Goal: Task Accomplishment & Management: Manage account settings

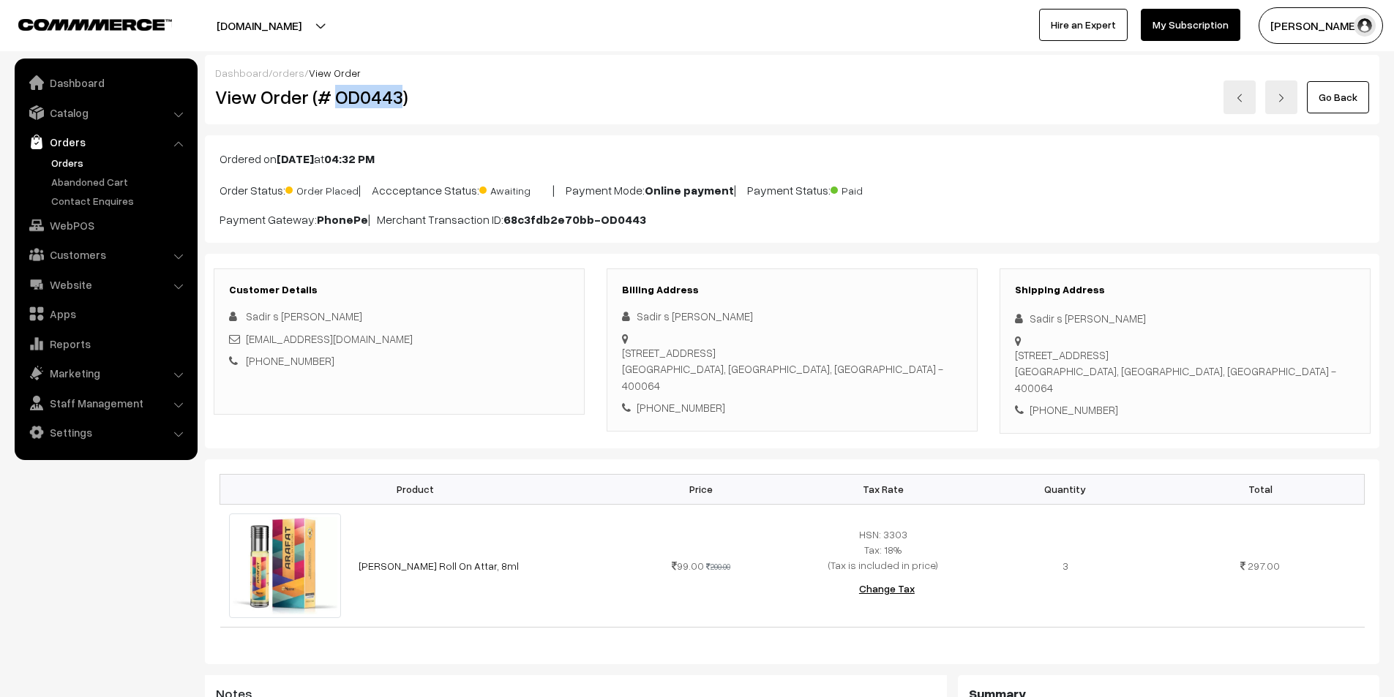
click at [65, 162] on link "Orders" at bounding box center [120, 162] width 145 height 15
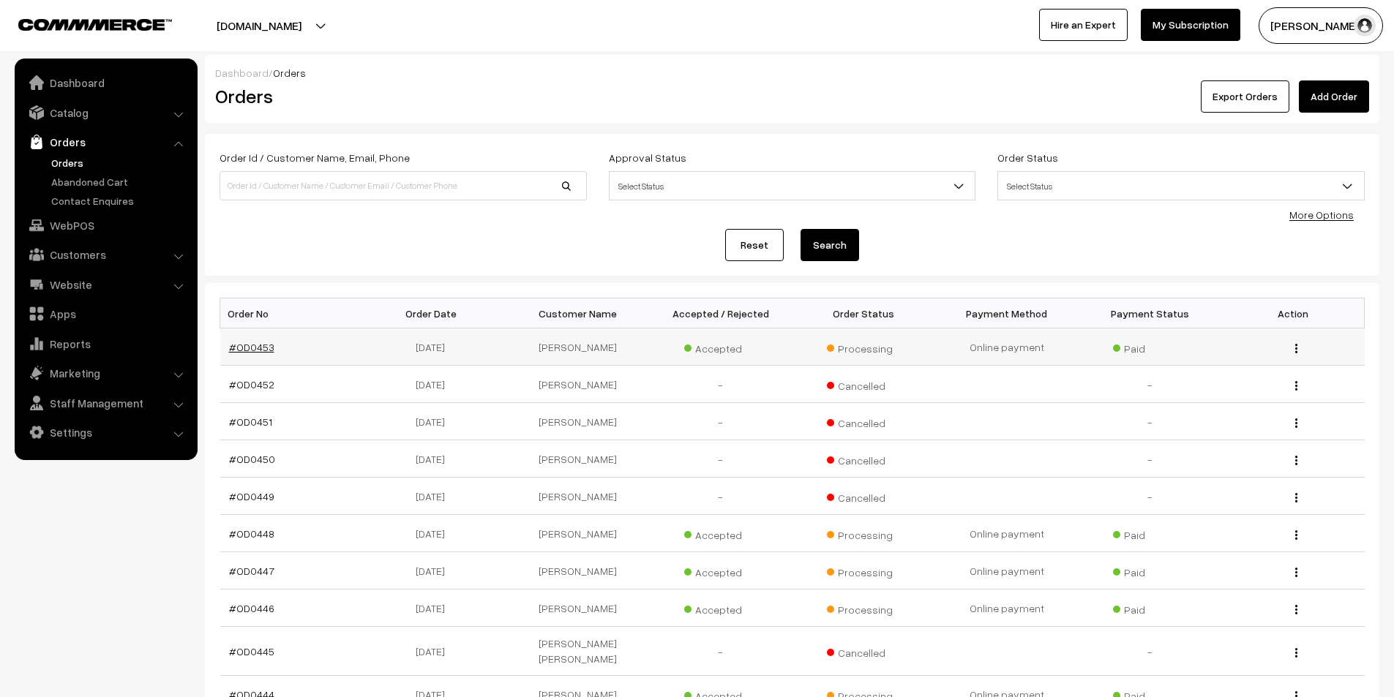
click at [255, 345] on link "#OD0453" at bounding box center [251, 347] width 45 height 12
click at [69, 114] on link "Catalog" at bounding box center [105, 113] width 174 height 26
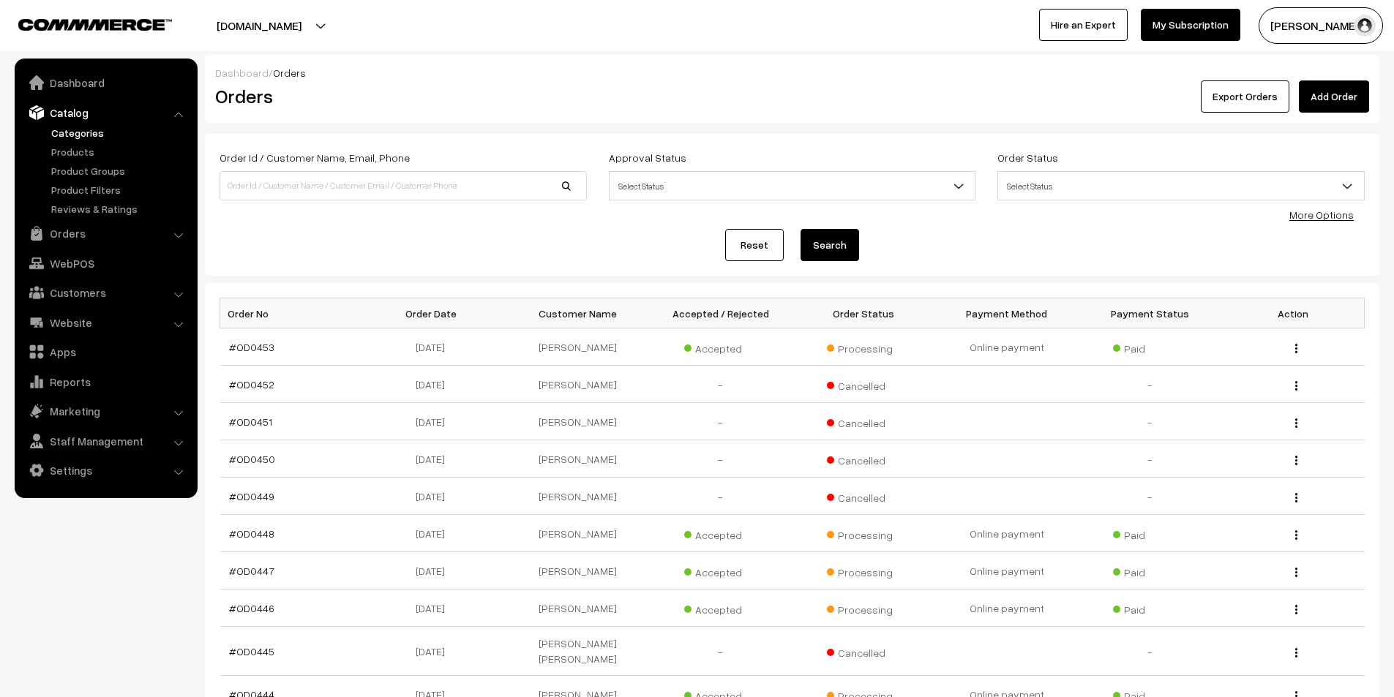
click at [86, 136] on link "Categories" at bounding box center [120, 132] width 145 height 15
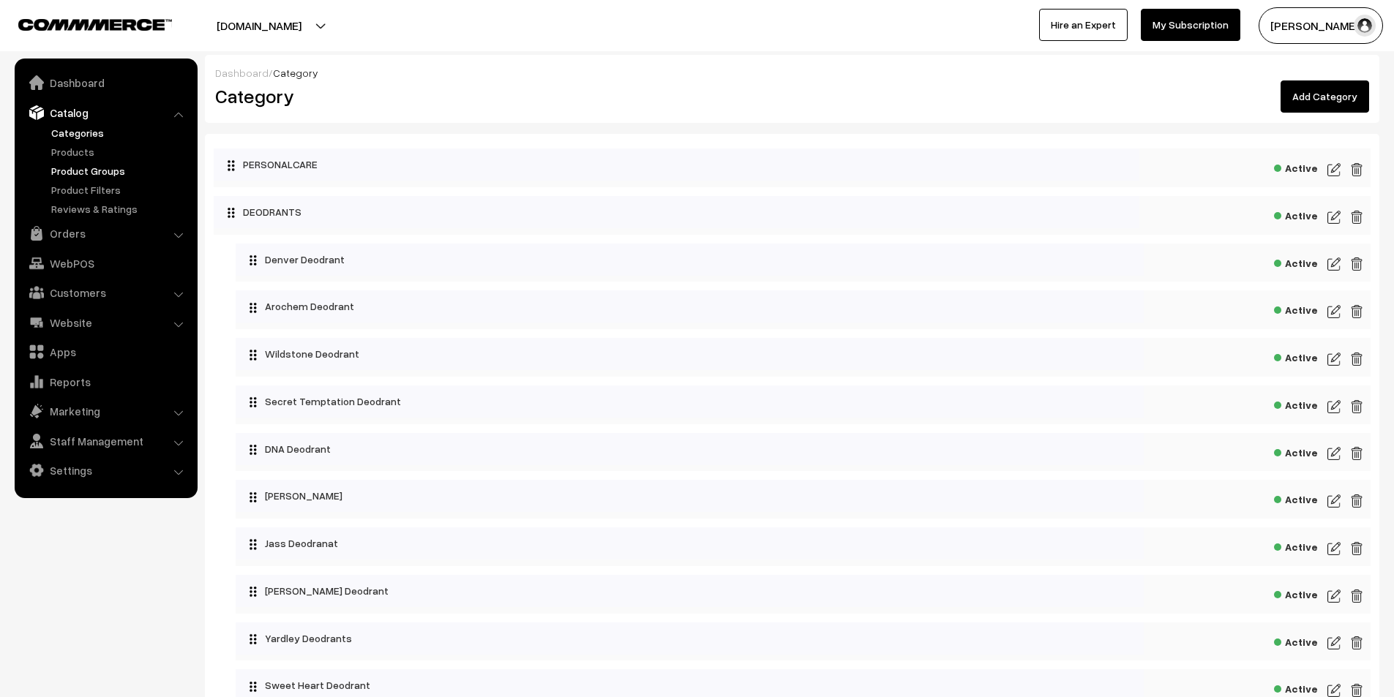
click at [100, 175] on link "Product Groups" at bounding box center [120, 170] width 145 height 15
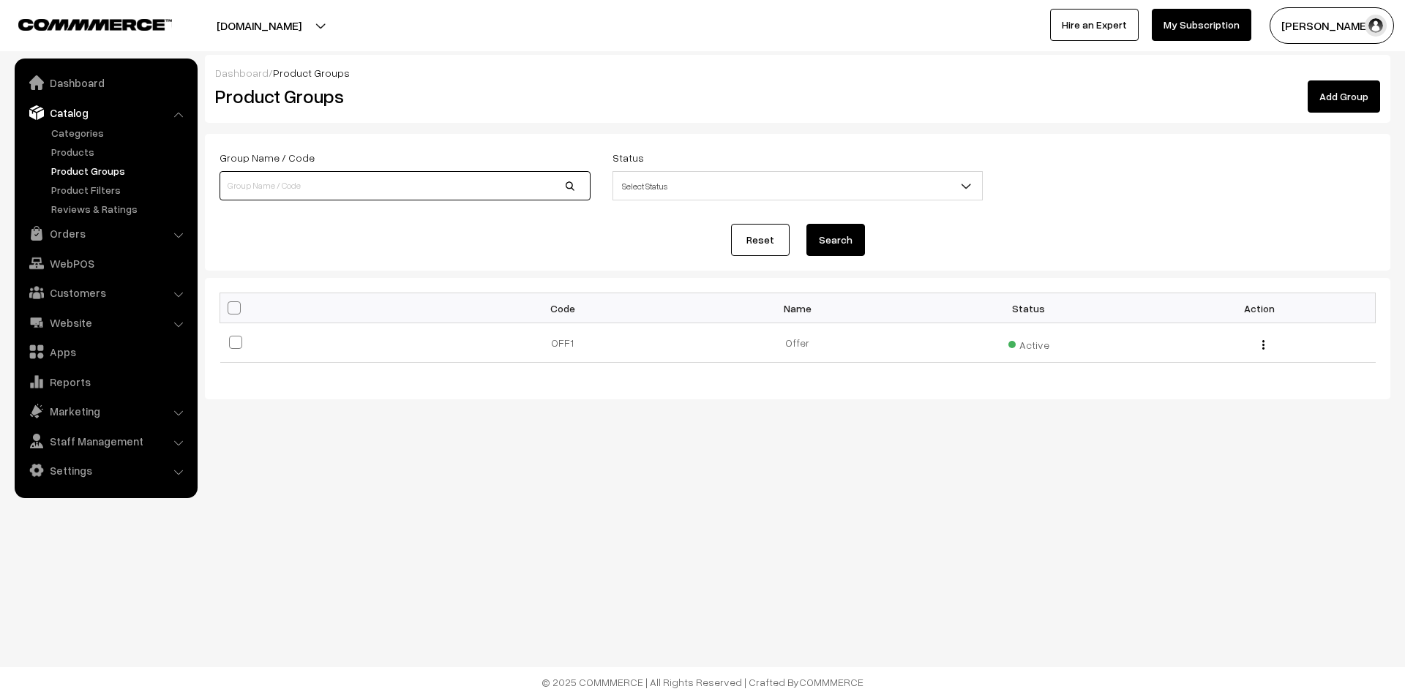
click at [244, 194] on input at bounding box center [405, 185] width 371 height 29
type input "attar"
click at [806, 224] on button "Search" at bounding box center [835, 240] width 59 height 32
click at [90, 214] on link "Reviews & Ratings" at bounding box center [120, 208] width 145 height 15
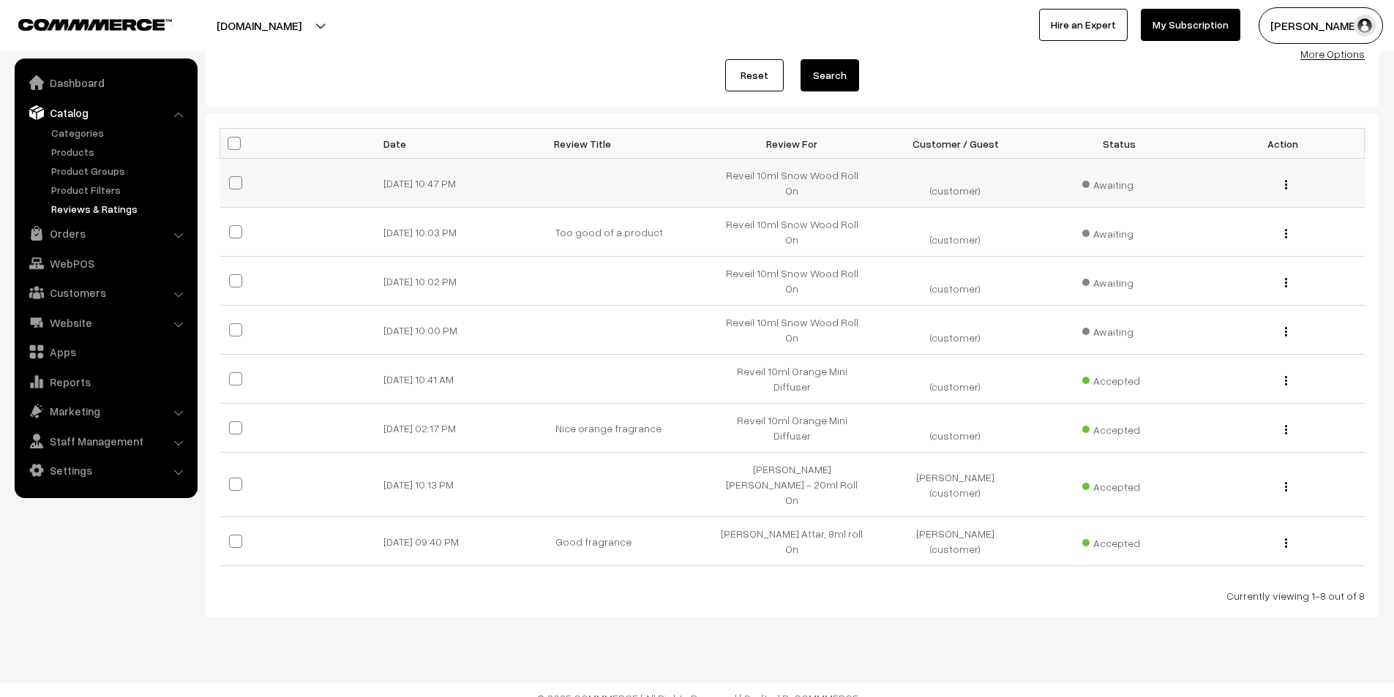
scroll to position [162, 0]
click at [781, 377] on td "Reveil 10ml Orange Mini Diffuser" at bounding box center [792, 378] width 163 height 49
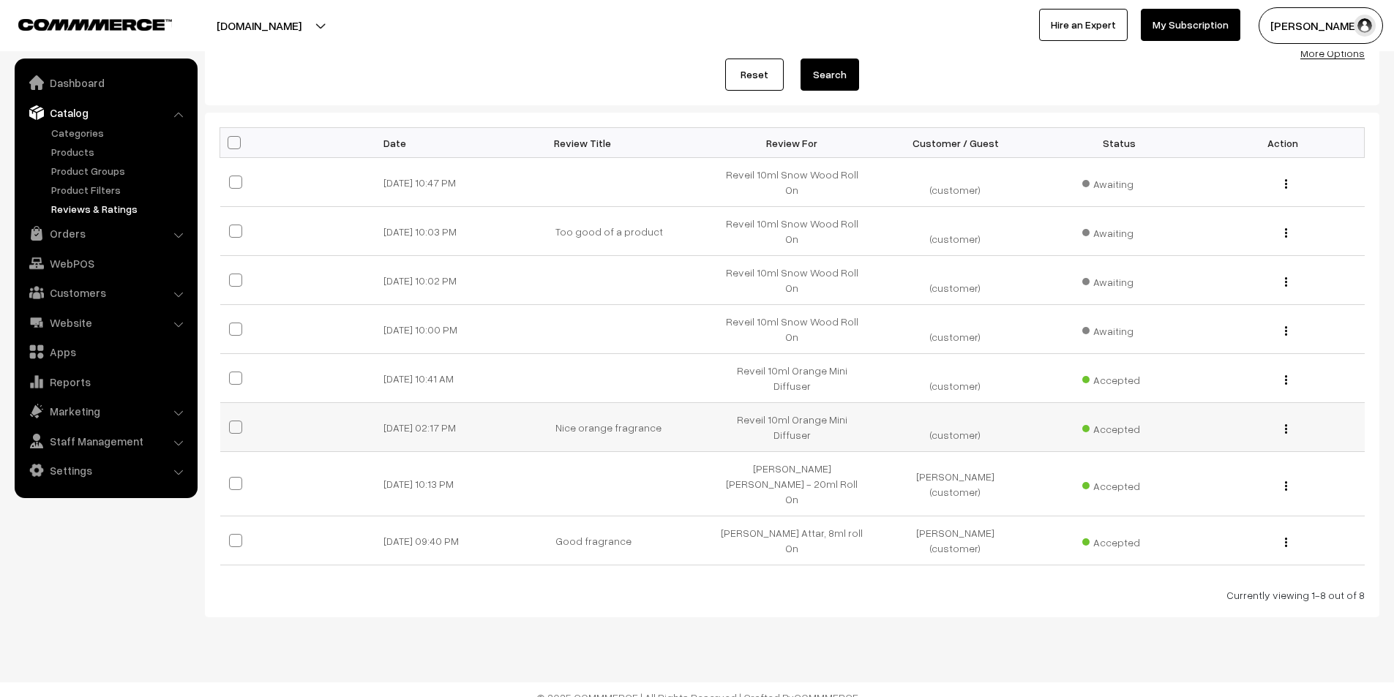
click at [784, 415] on td "Reveil 10ml Orange Mini Diffuser" at bounding box center [792, 427] width 163 height 49
click at [793, 461] on td "Meena Gilaf noori Attar - 20ml Roll On" at bounding box center [792, 484] width 163 height 64
click at [1286, 181] on img "button" at bounding box center [1286, 184] width 2 height 10
click at [1229, 202] on link "View" at bounding box center [1220, 205] width 124 height 32
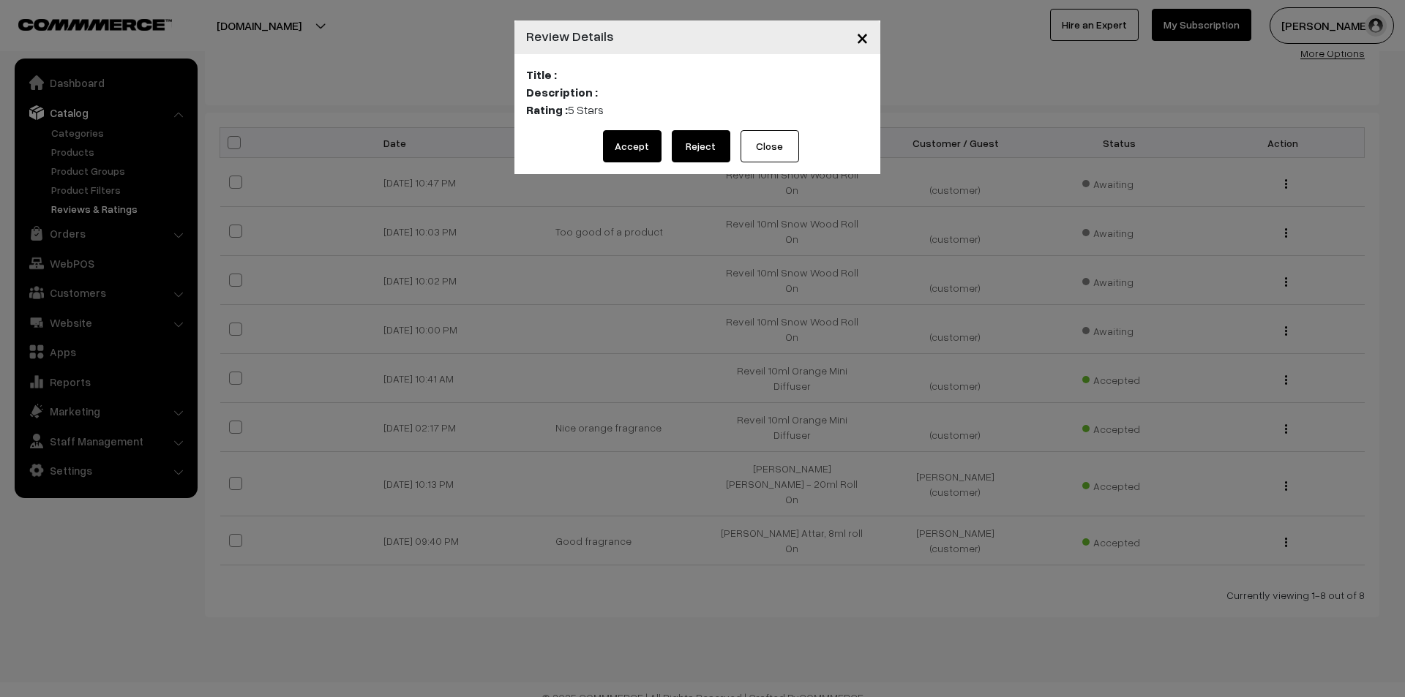
click at [757, 151] on button "Close" at bounding box center [770, 146] width 59 height 32
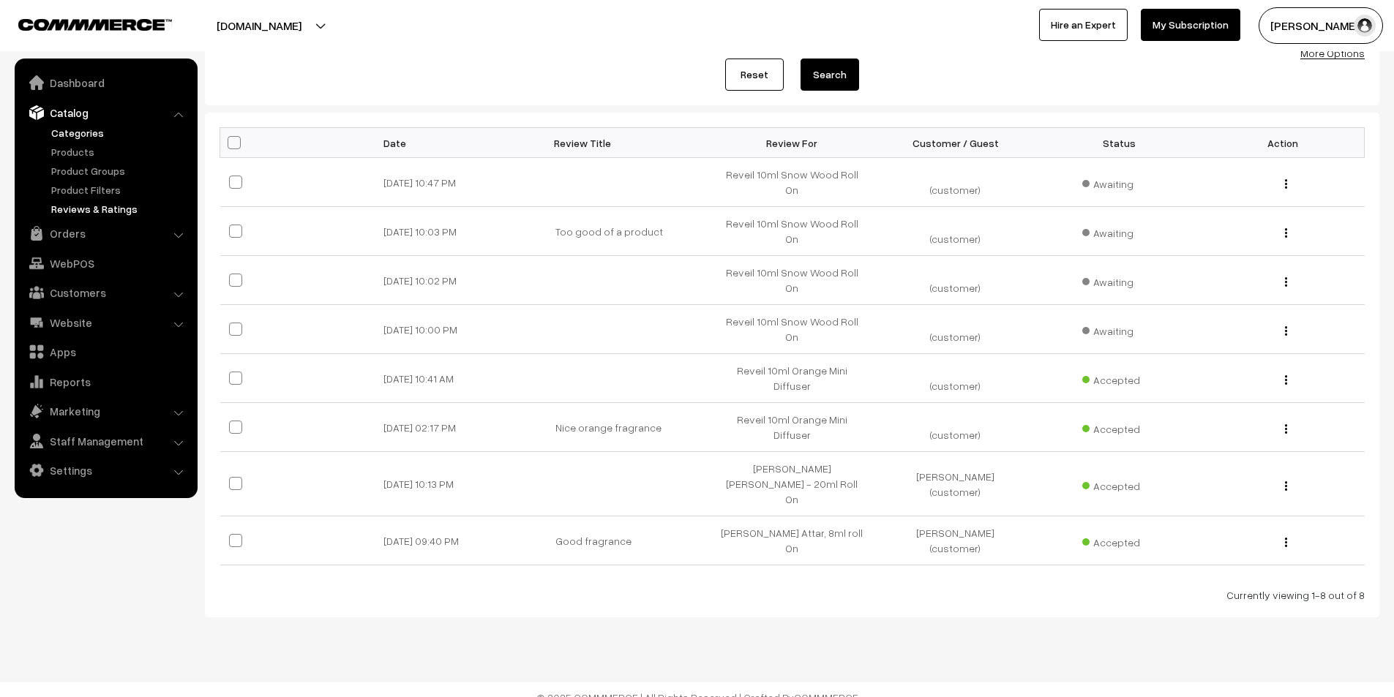
click at [80, 136] on link "Categories" at bounding box center [120, 132] width 145 height 15
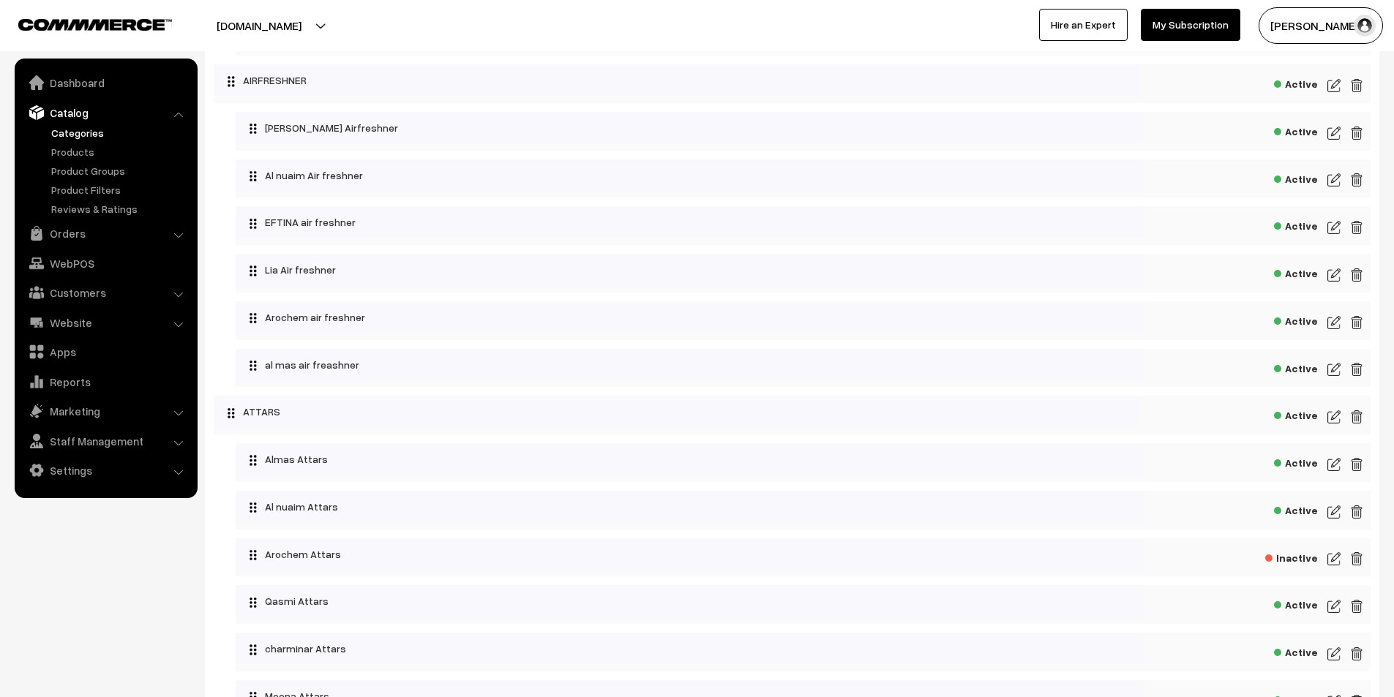
scroll to position [878, 0]
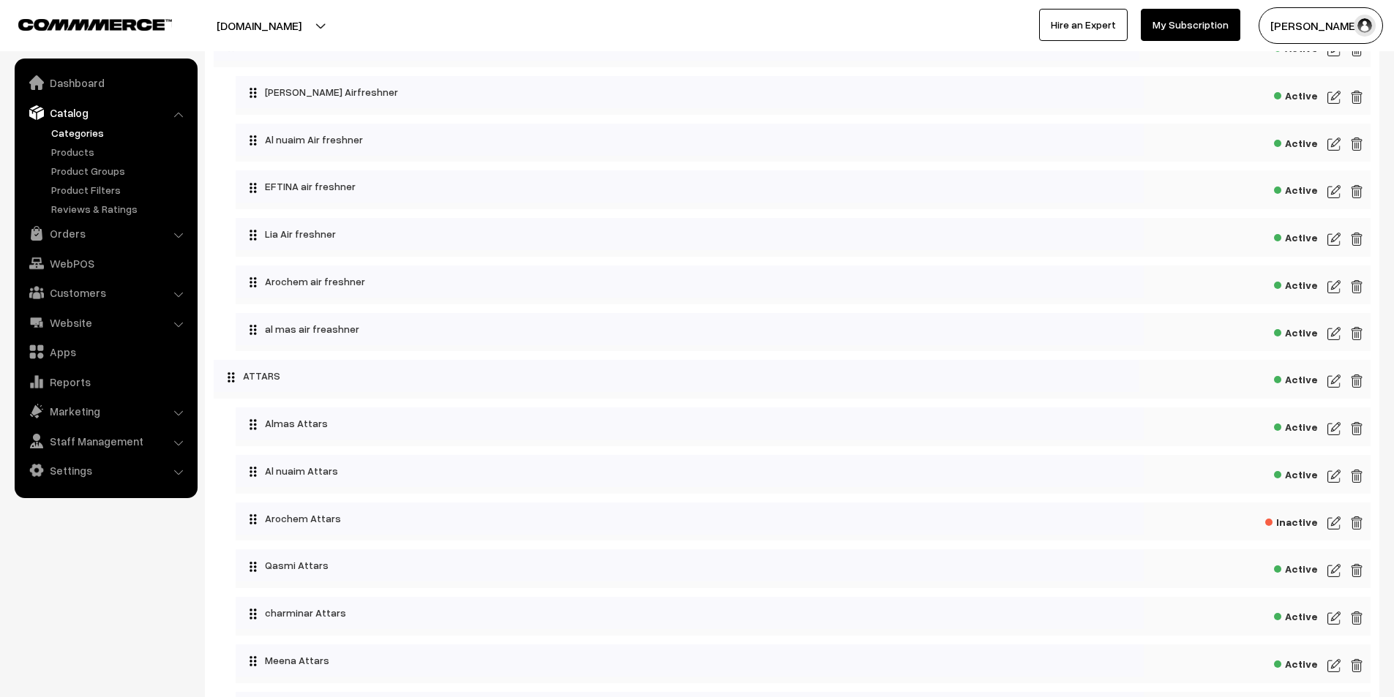
click at [1333, 430] on img at bounding box center [1333, 429] width 13 height 18
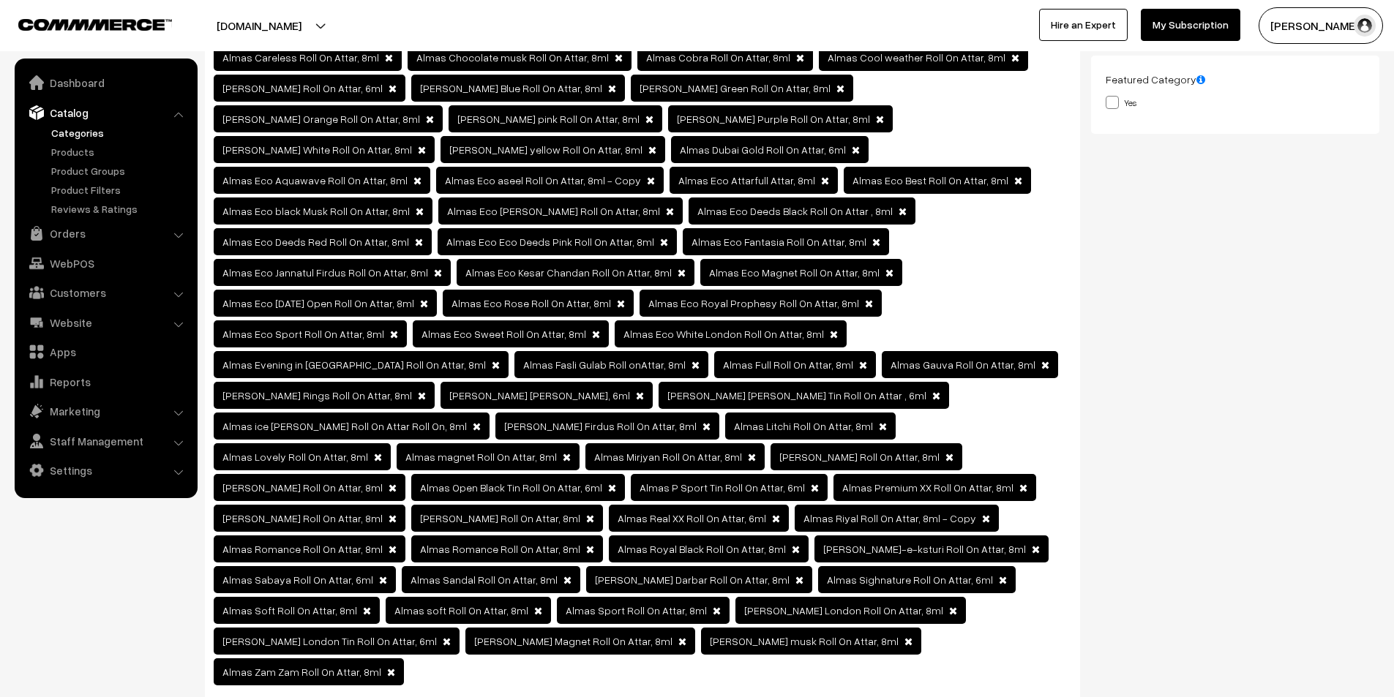
scroll to position [585, 0]
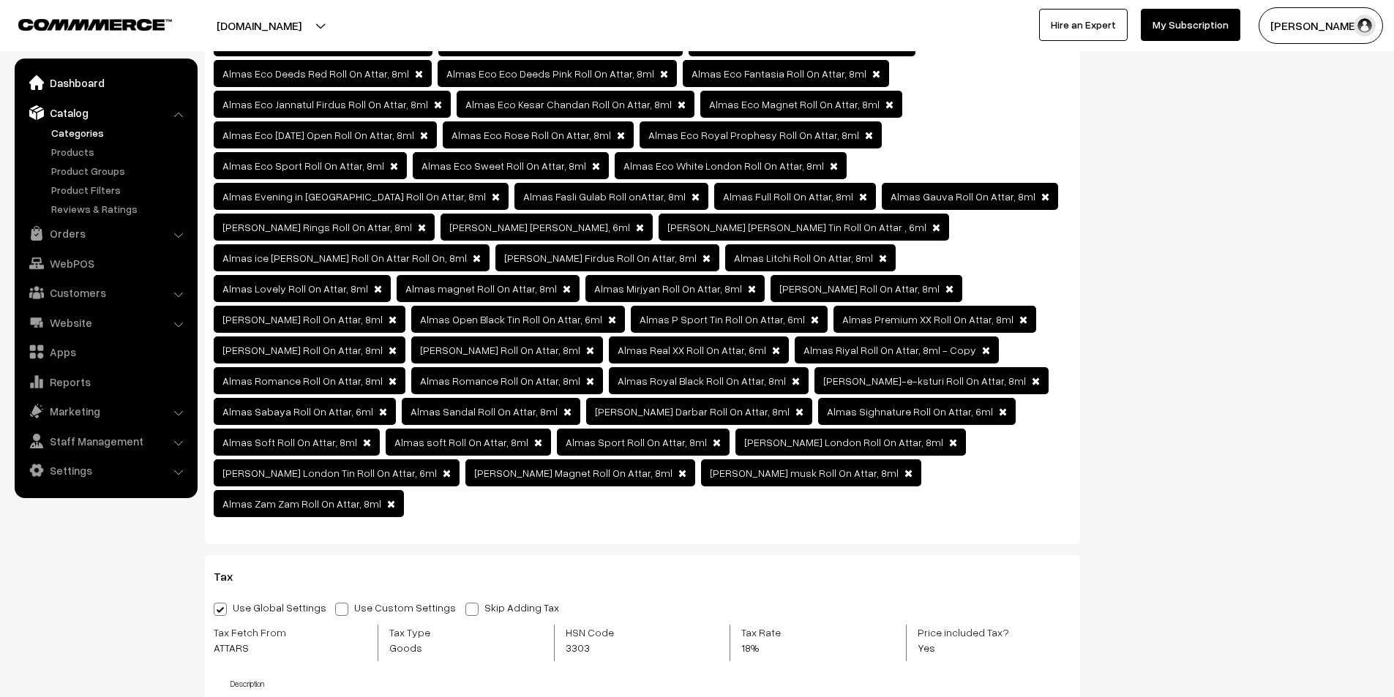
click at [70, 92] on link "Dashboard" at bounding box center [105, 83] width 174 height 26
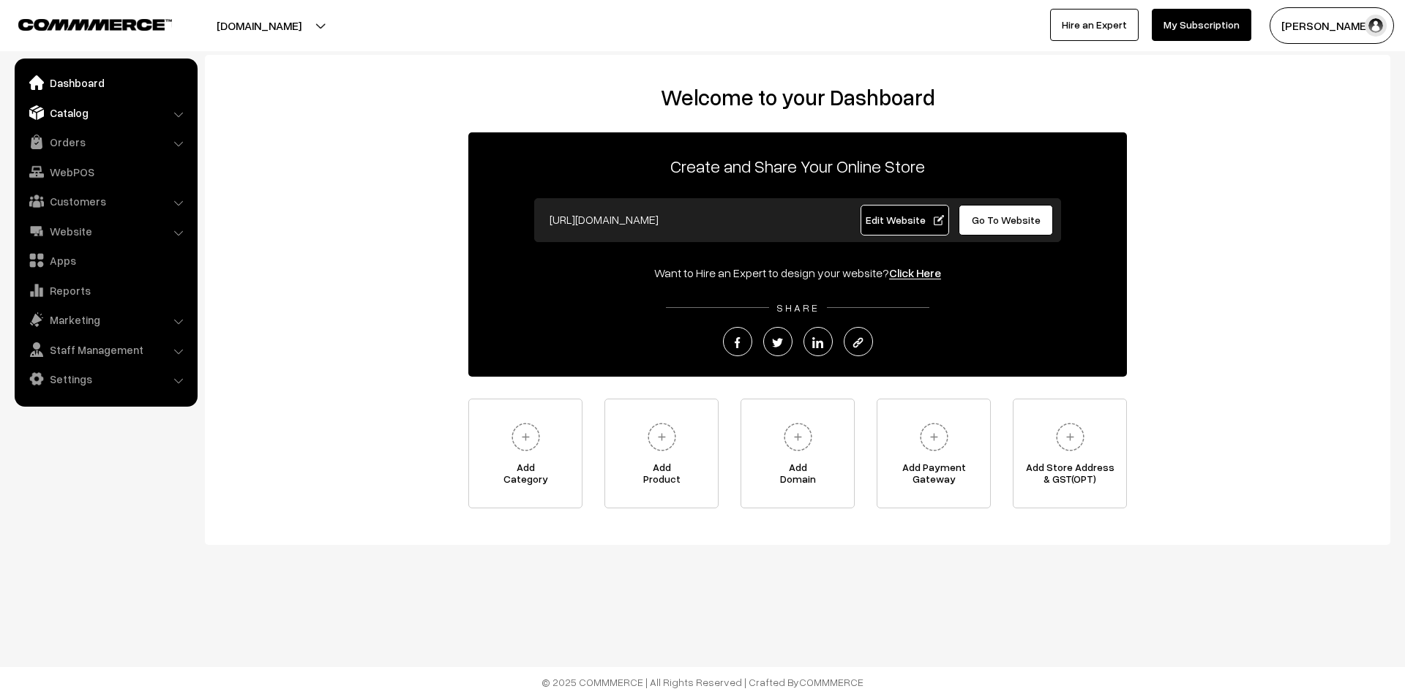
click at [80, 124] on link "Catalog" at bounding box center [105, 113] width 174 height 26
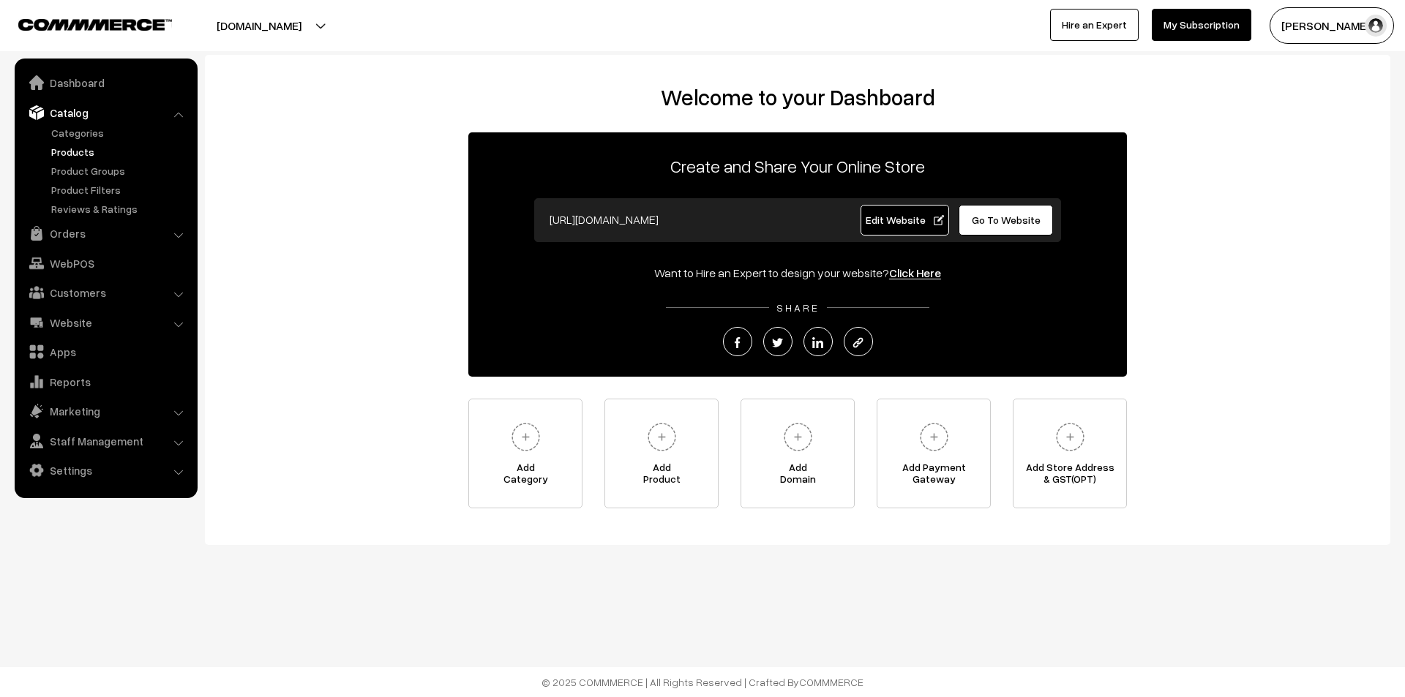
click at [83, 148] on link "Products" at bounding box center [120, 151] width 145 height 15
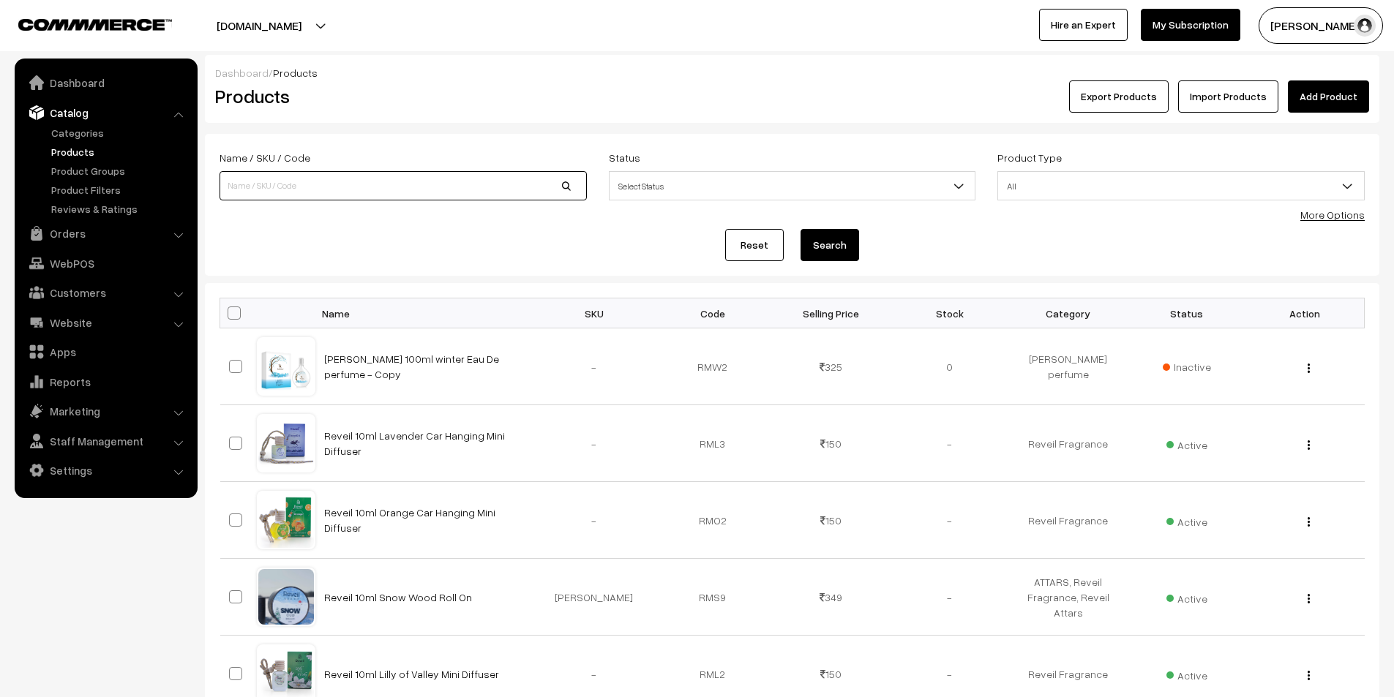
click at [402, 181] on input at bounding box center [403, 185] width 367 height 29
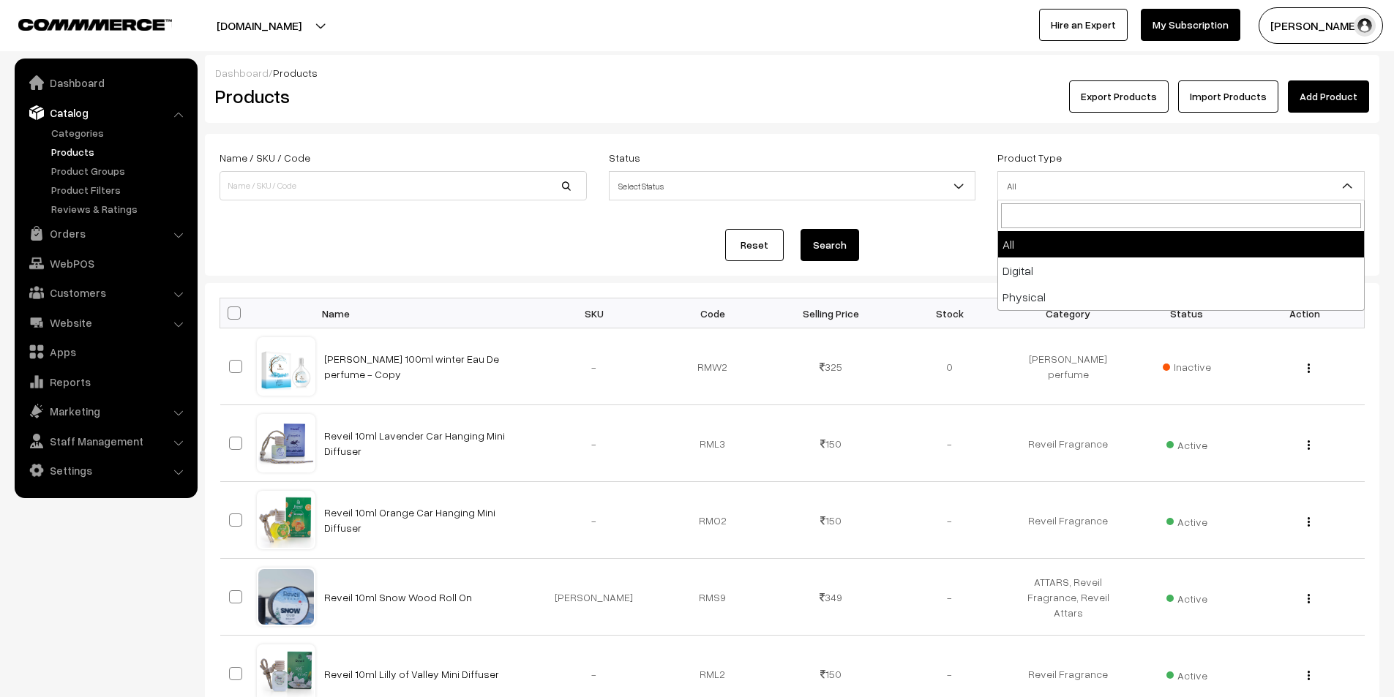
click at [1079, 198] on span "All" at bounding box center [1181, 186] width 366 height 26
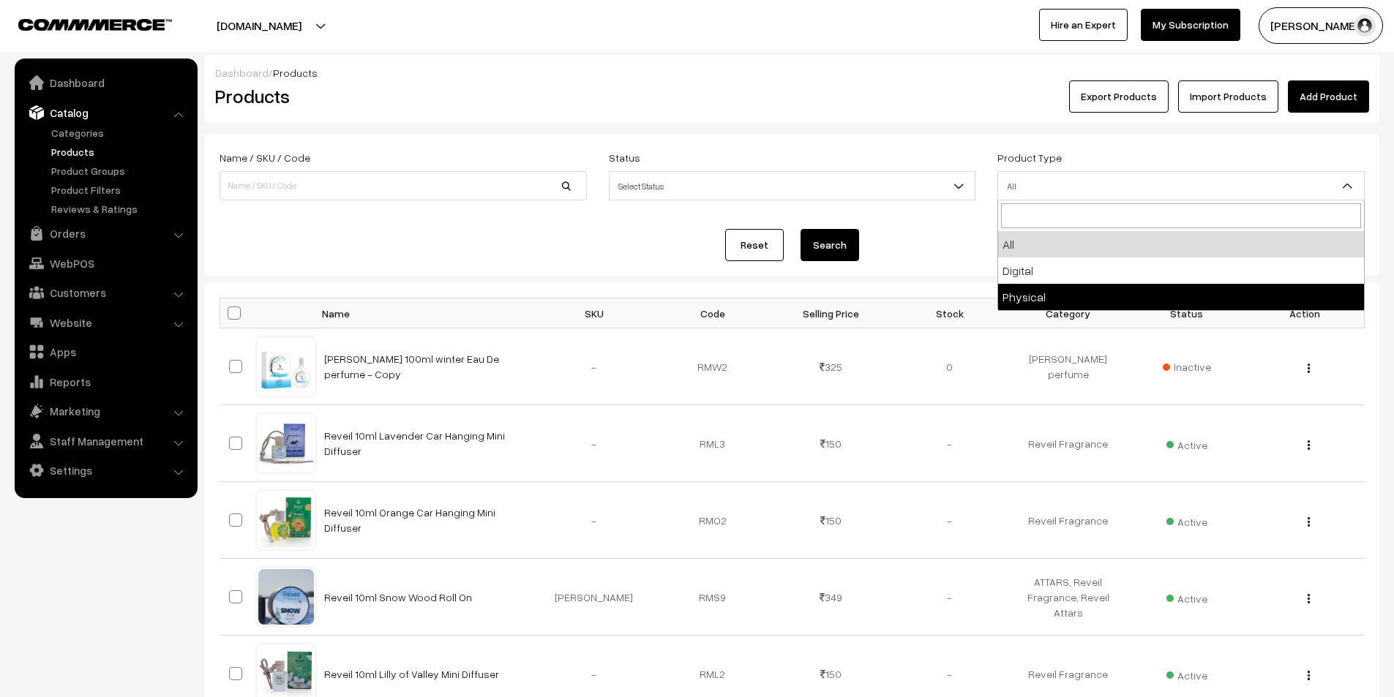
select select "2"
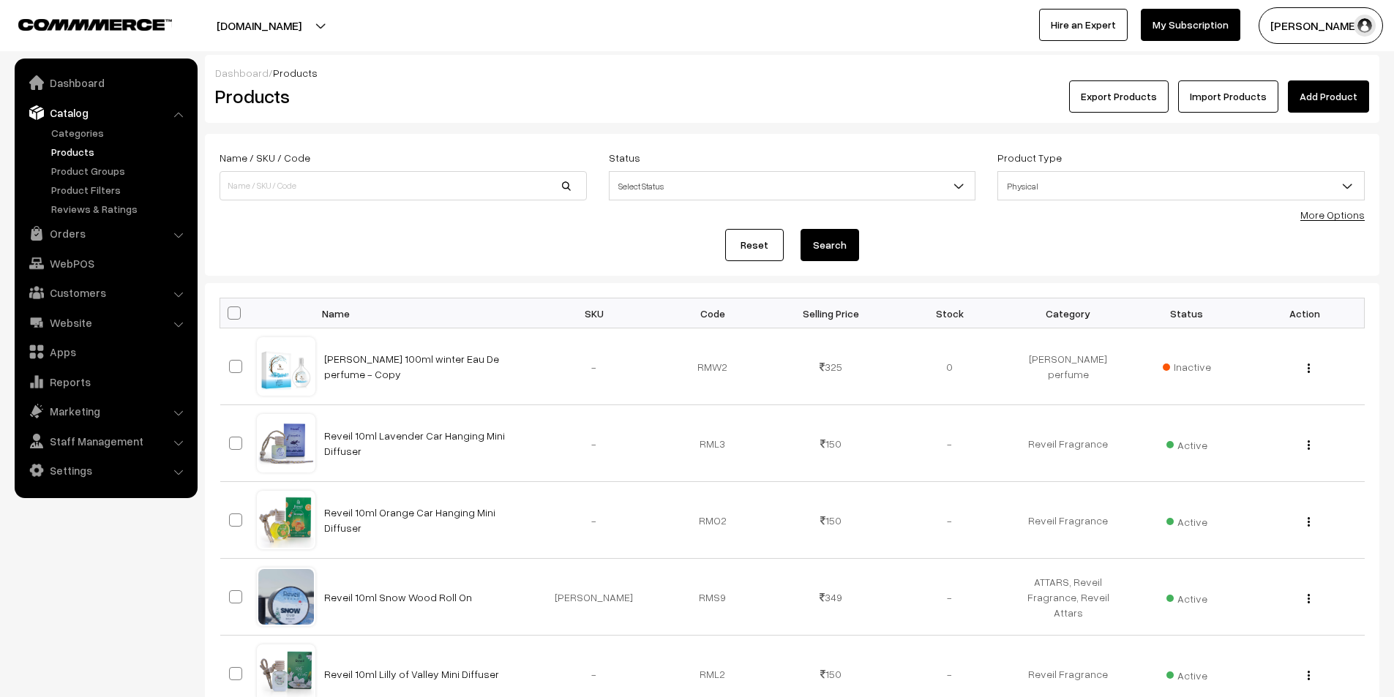
click at [858, 181] on span "Select Status" at bounding box center [793, 186] width 366 height 26
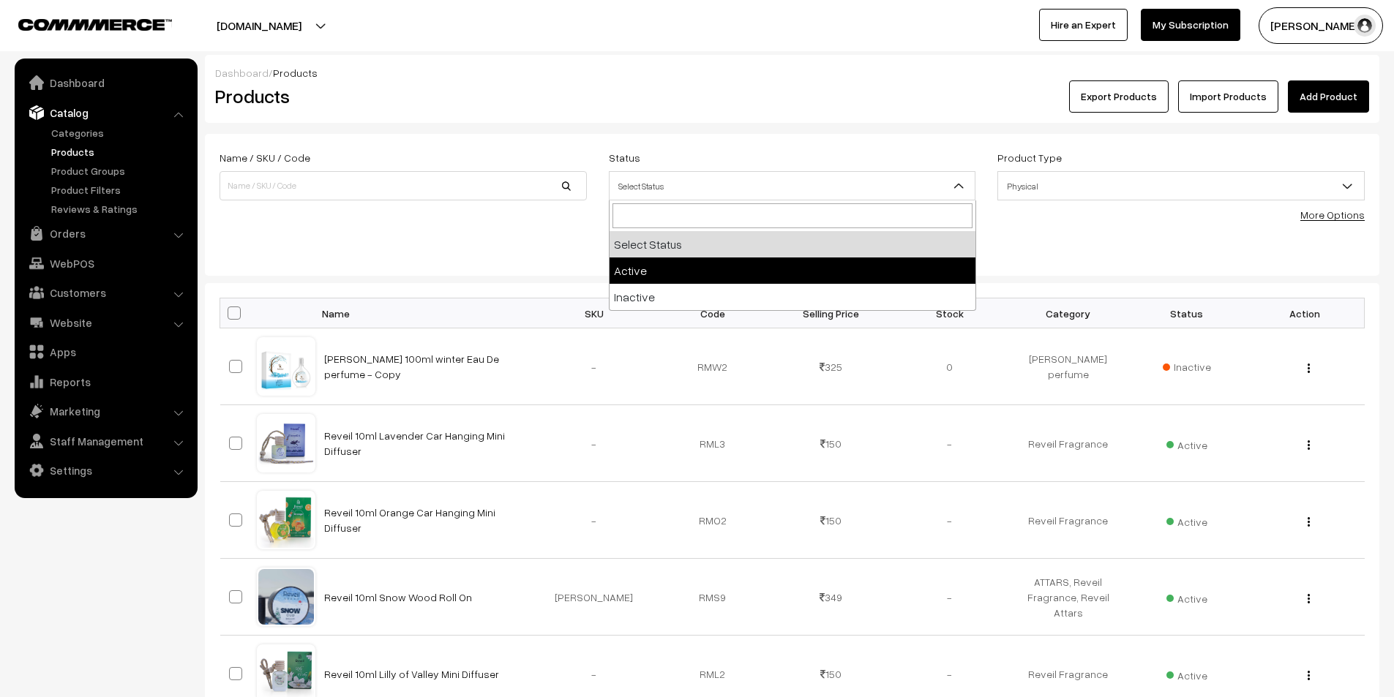
select select "active"
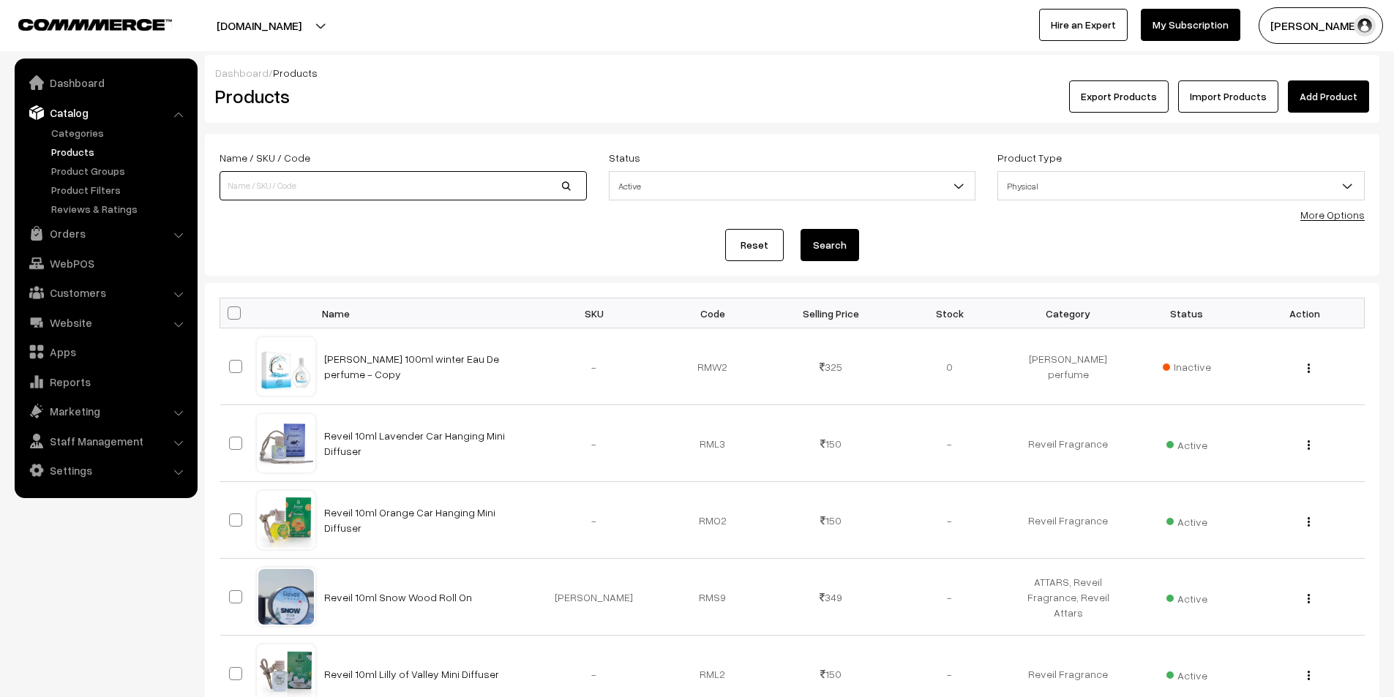
click at [478, 184] on input at bounding box center [403, 185] width 367 height 29
type input "attar"
click at [801, 229] on button "Search" at bounding box center [830, 245] width 59 height 32
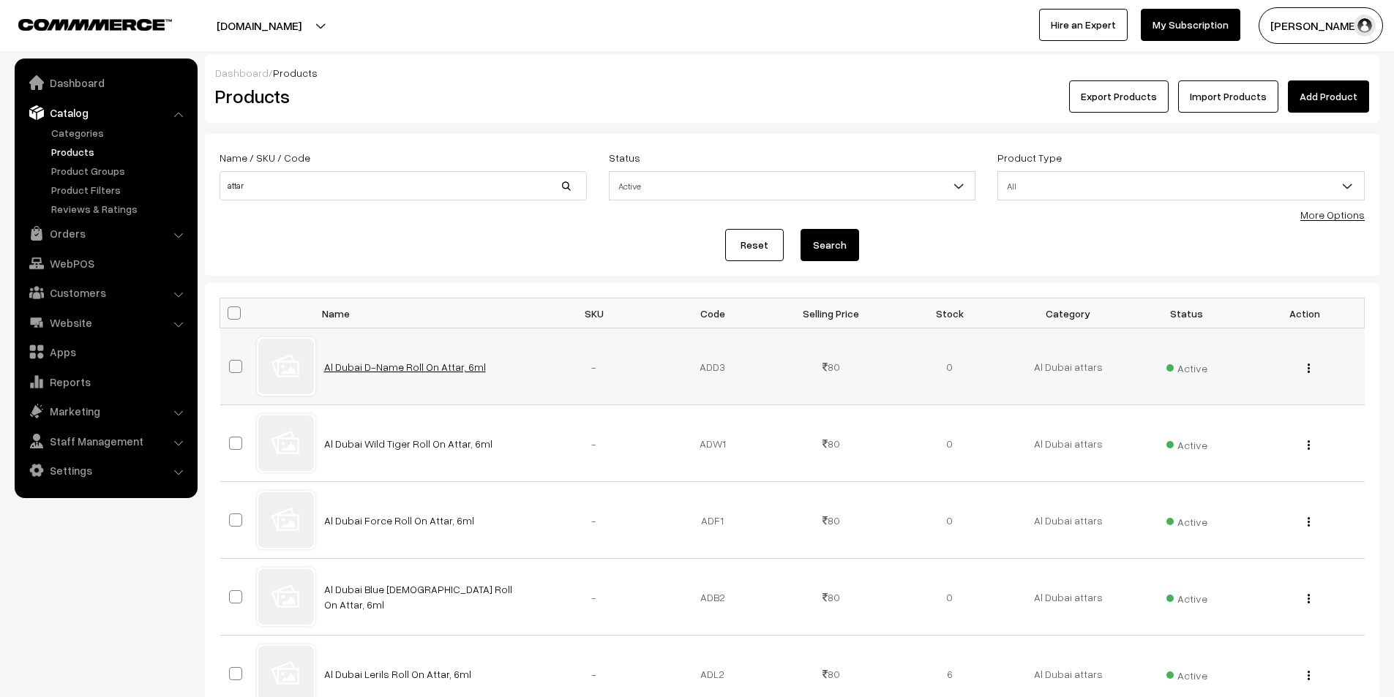
click at [441, 372] on link "Al Dubai D-Name Roll On Attar, 6ml" at bounding box center [405, 367] width 162 height 12
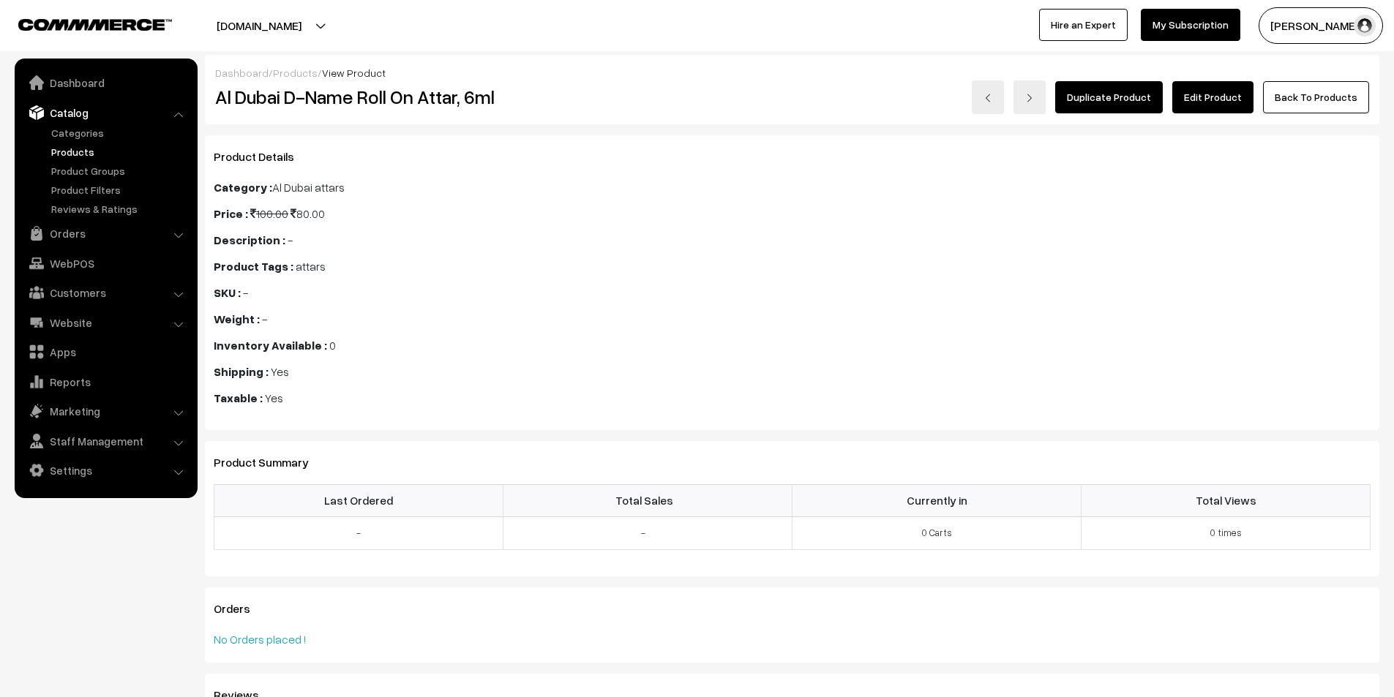
click at [1210, 96] on link "Edit Product" at bounding box center [1212, 97] width 81 height 32
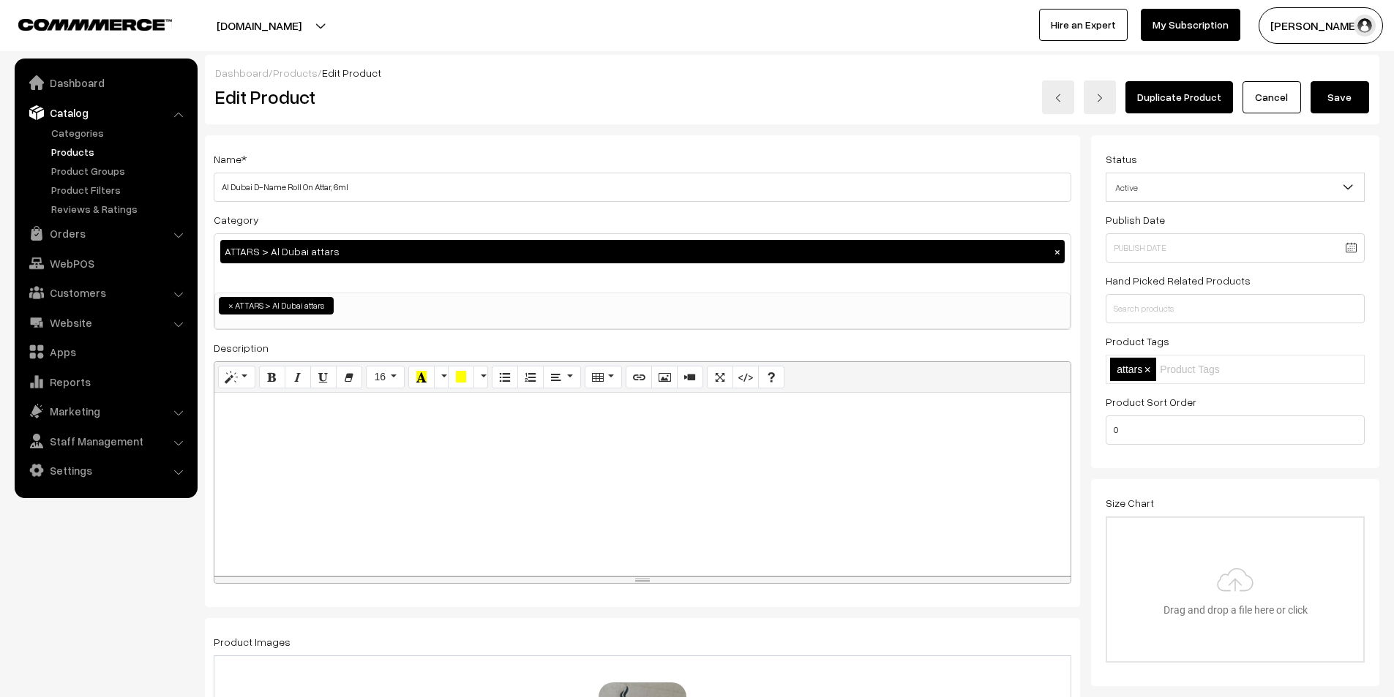
click at [1330, 91] on button "Save" at bounding box center [1340, 97] width 59 height 32
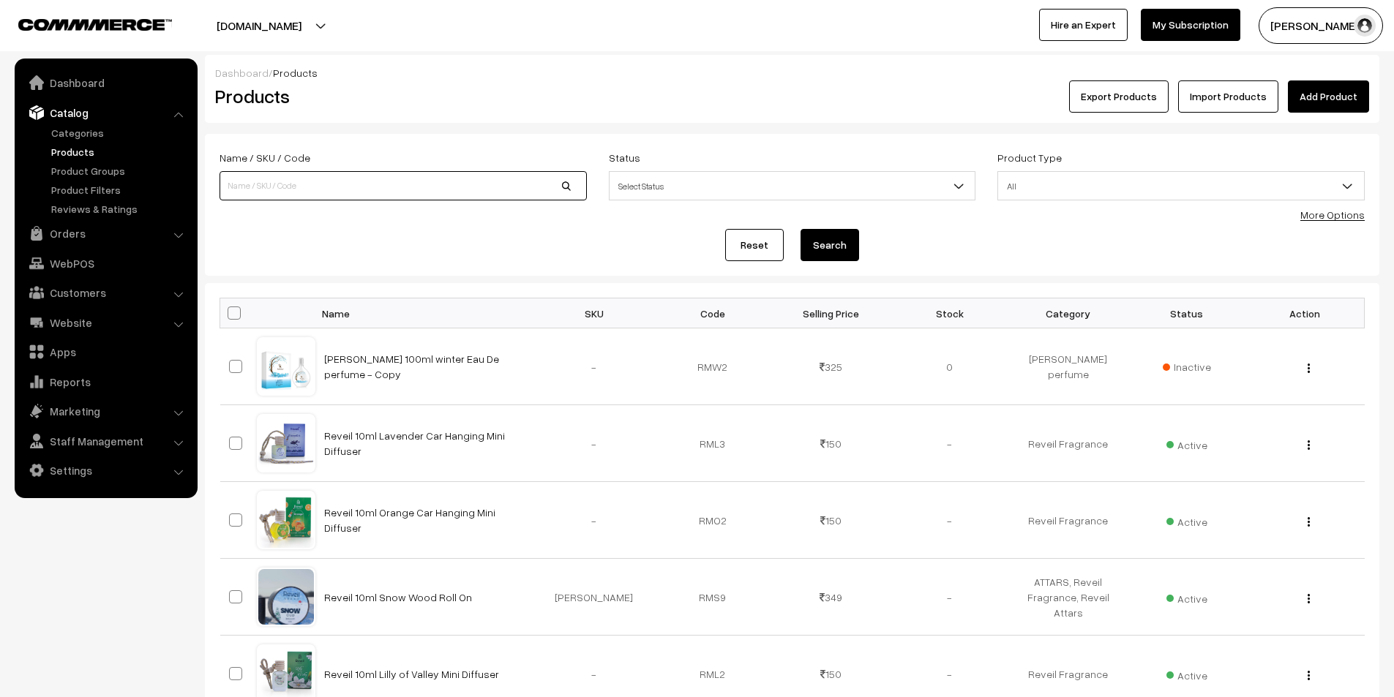
click at [514, 181] on input at bounding box center [403, 185] width 367 height 29
type input "attar"
click at [801, 229] on button "Search" at bounding box center [830, 245] width 59 height 32
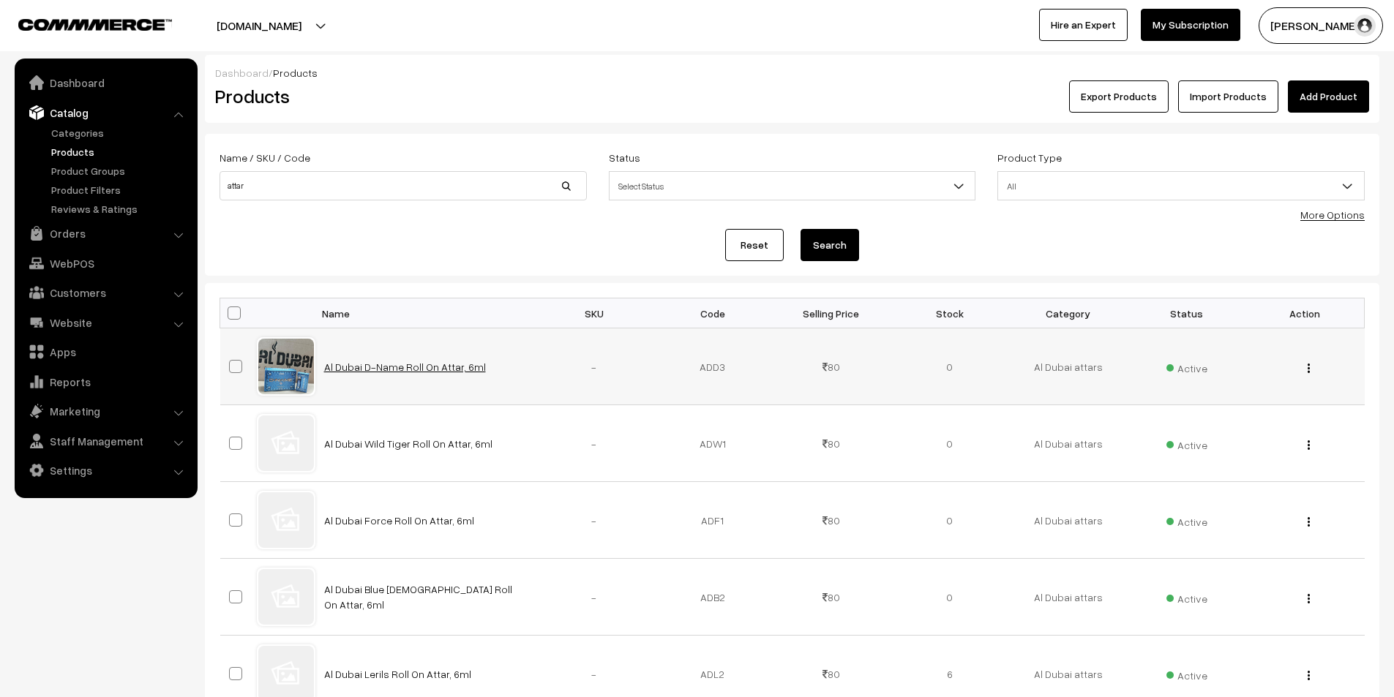
click at [410, 368] on link "Al Dubai D-Name Roll On Attar, 6ml" at bounding box center [405, 367] width 162 height 12
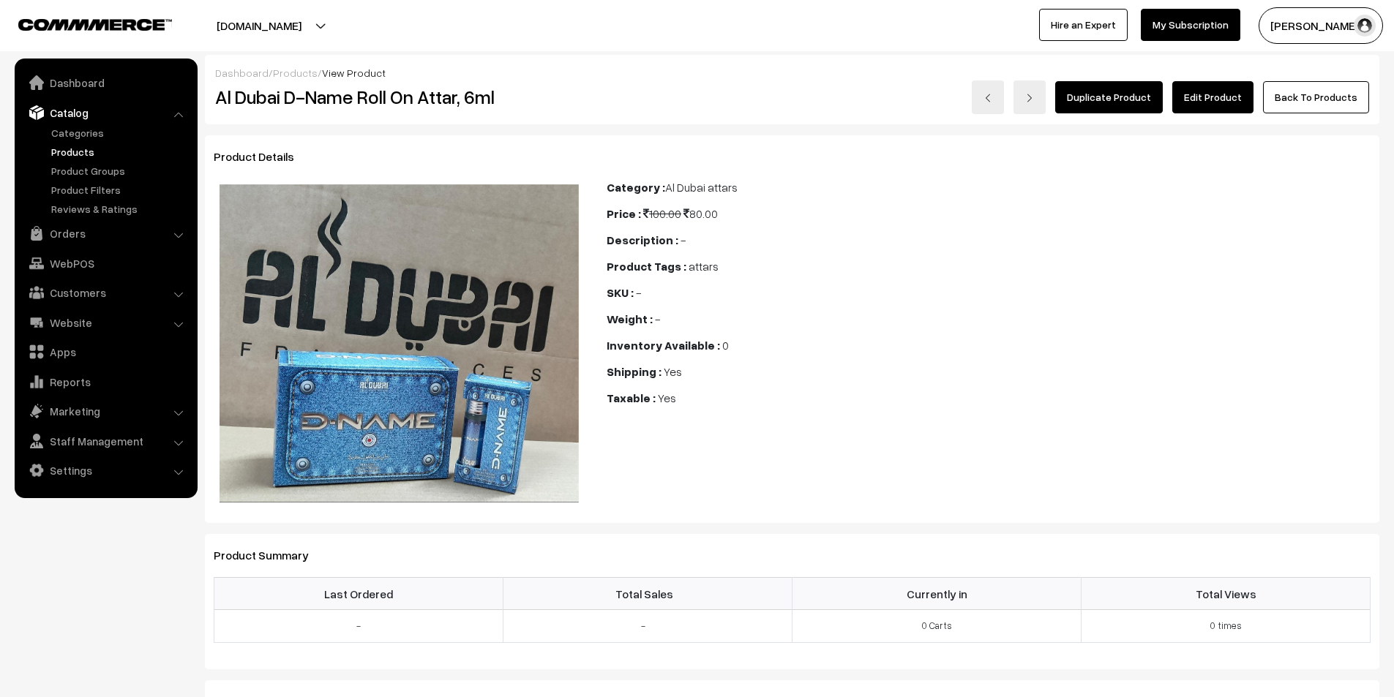
click at [1218, 99] on link "Edit Product" at bounding box center [1212, 97] width 81 height 32
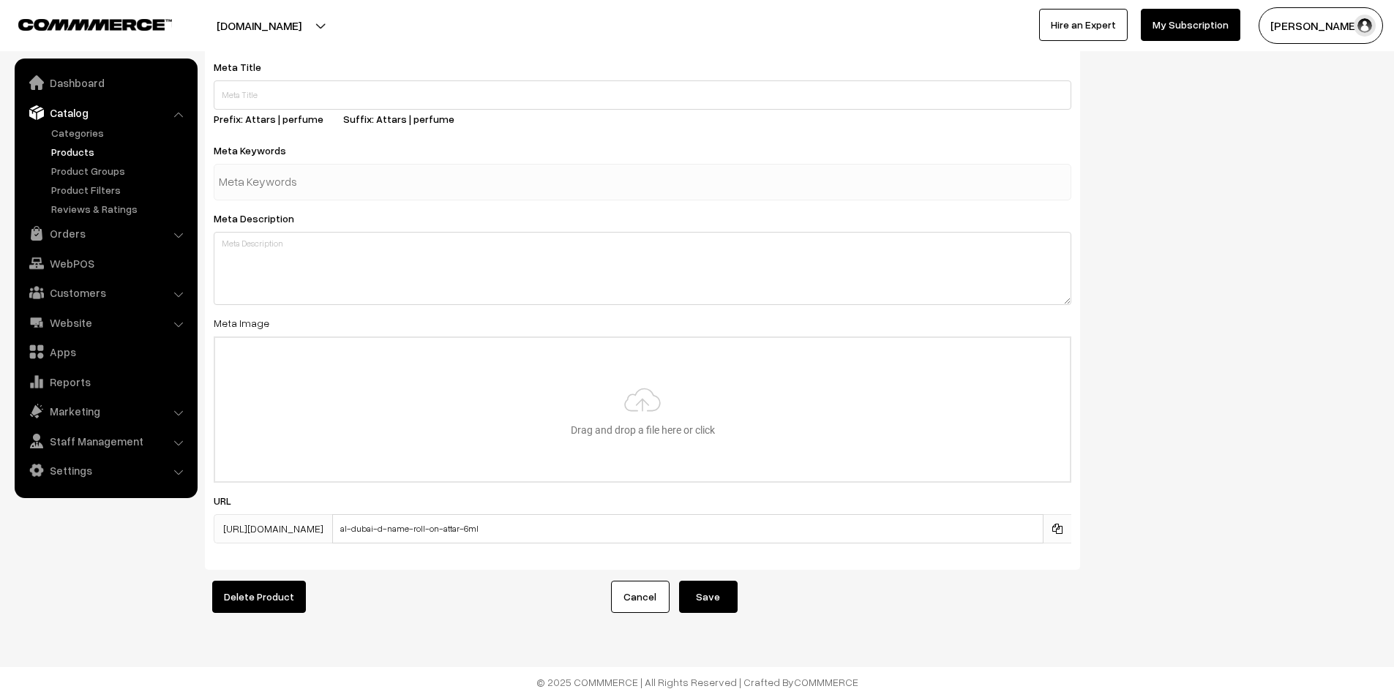
scroll to position [2263, 0]
click at [647, 403] on input "file" at bounding box center [642, 409] width 855 height 143
type input "C:\fakepath\D name.jpg"
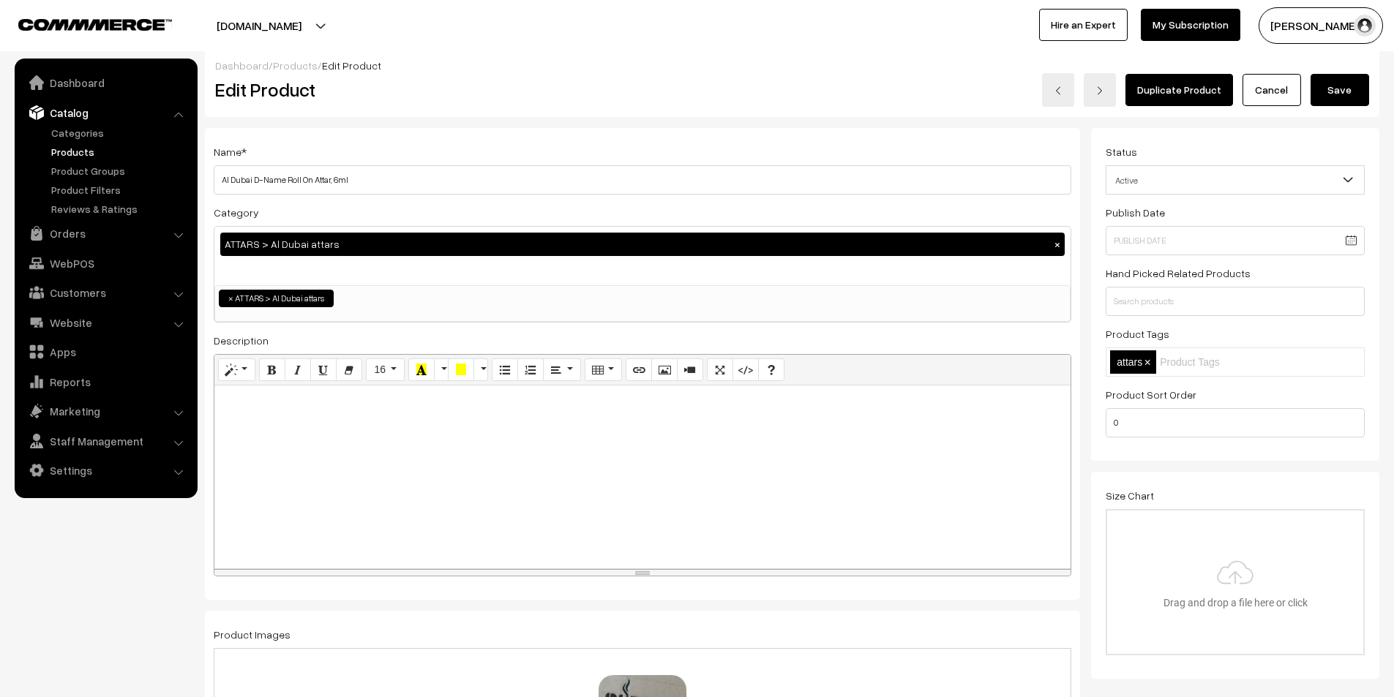
scroll to position [0, 0]
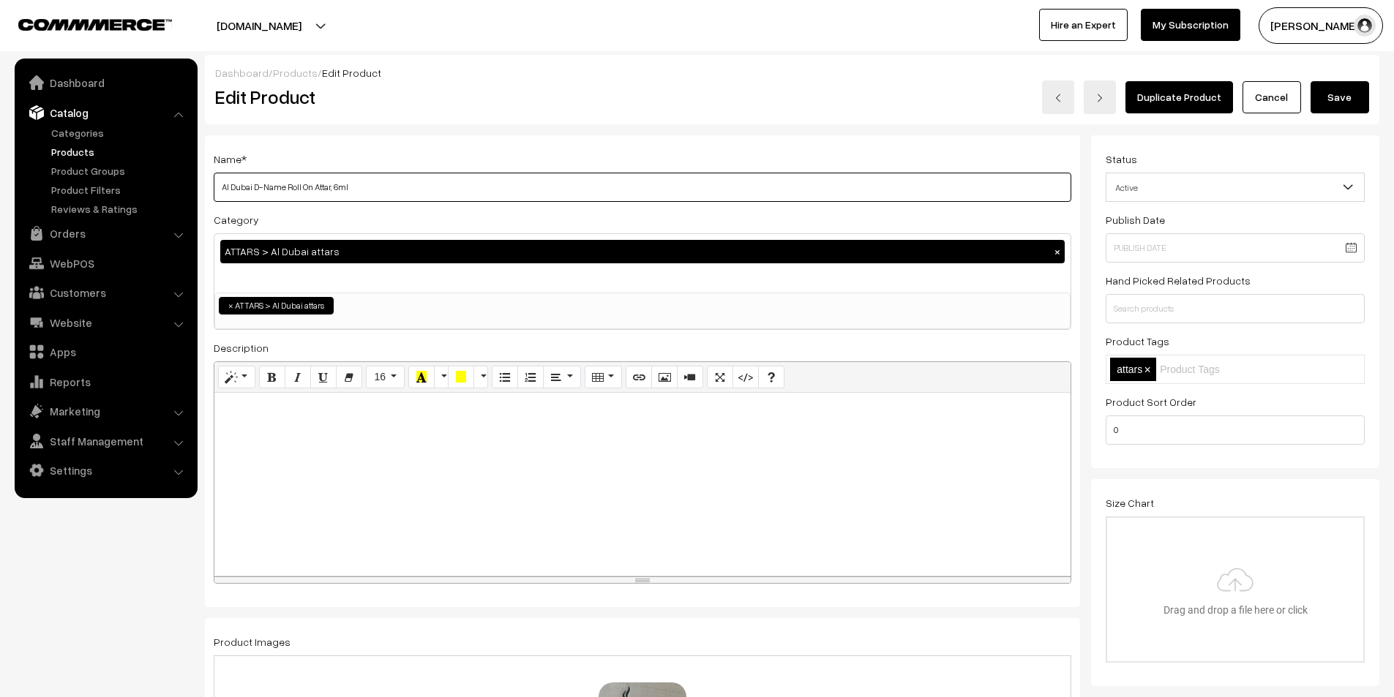
click at [384, 176] on input "Al Dubai D-Name Roll On Attar, 6ml" at bounding box center [643, 187] width 858 height 29
click at [383, 176] on input "Al Dubai D-Name Roll On Attar, 6ml" at bounding box center [643, 187] width 858 height 29
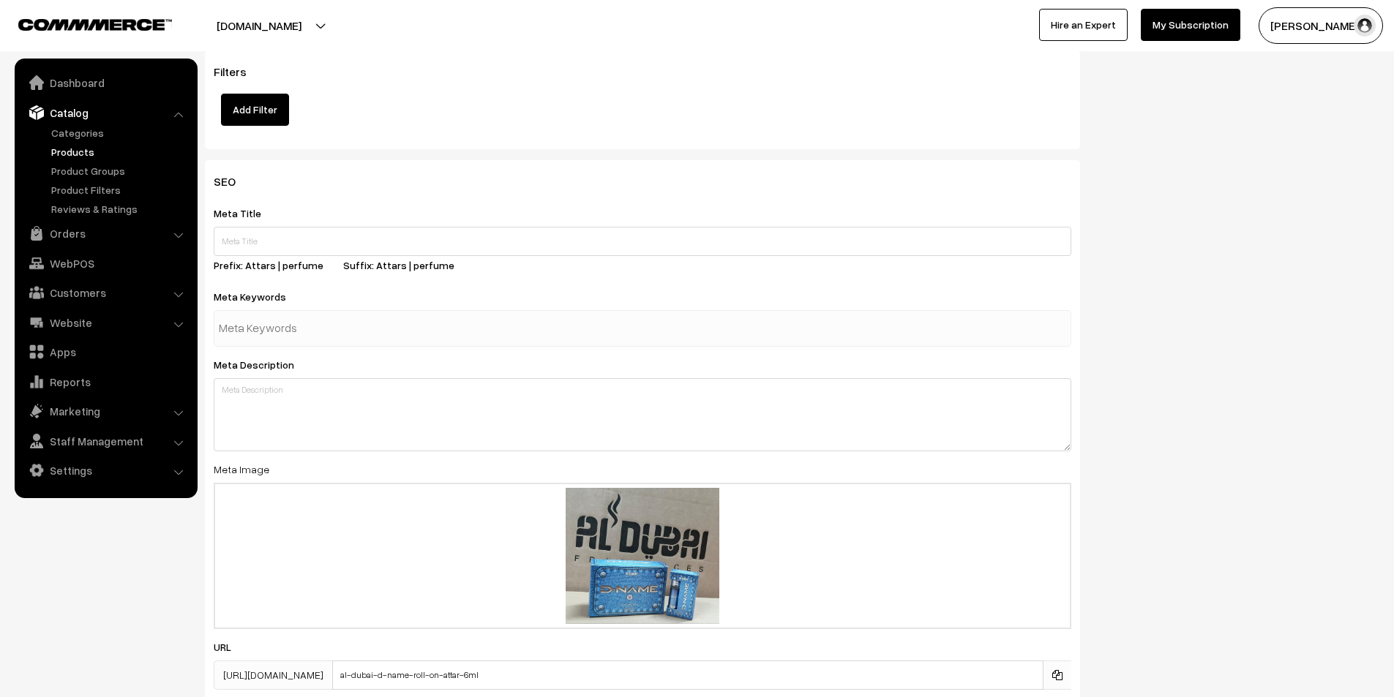
scroll to position [2263, 0]
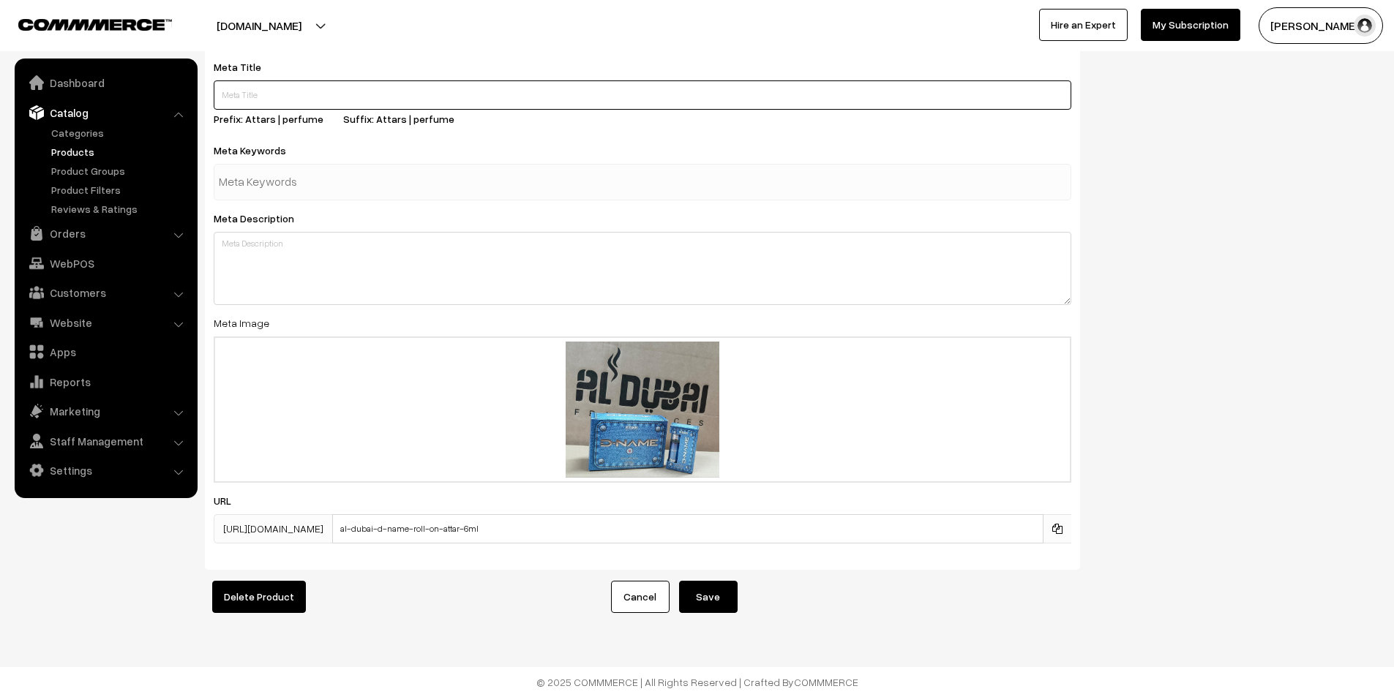
click at [386, 80] on input "text" at bounding box center [643, 94] width 858 height 29
paste input "Al Dubai D-Name Roll On Attar, 6ml"
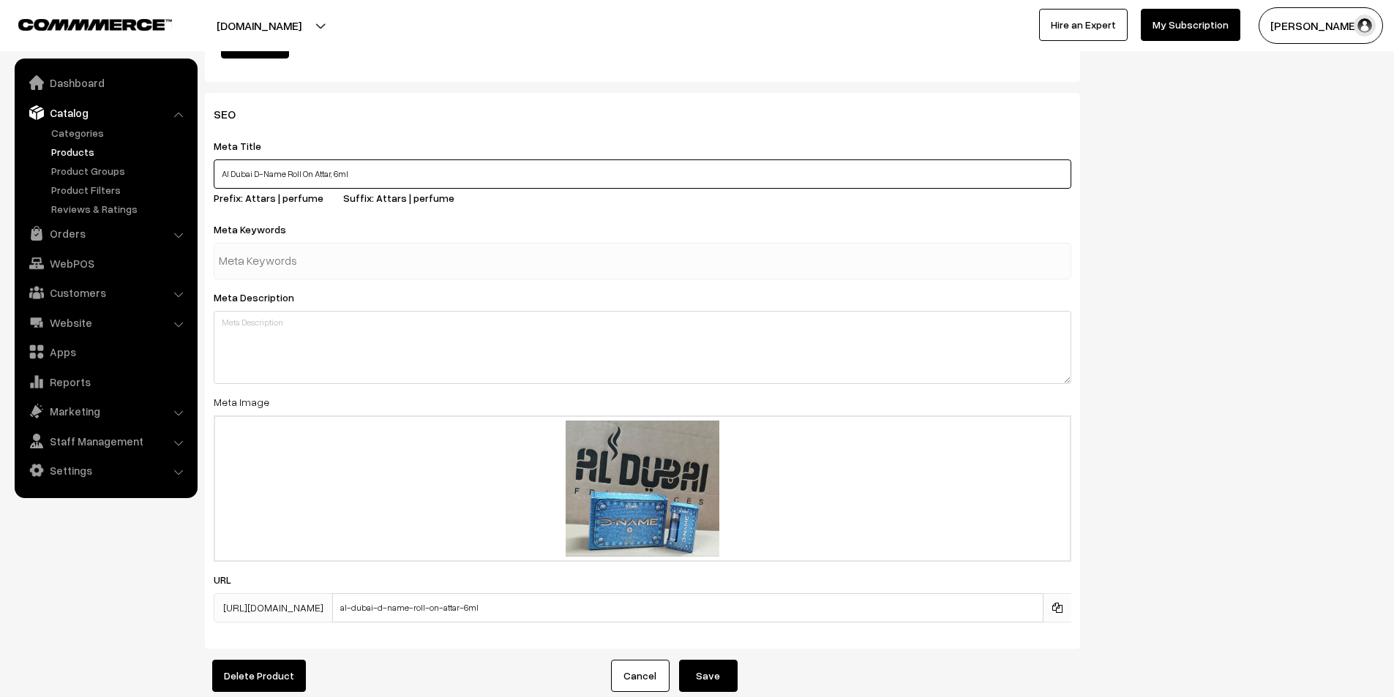
scroll to position [2116, 0]
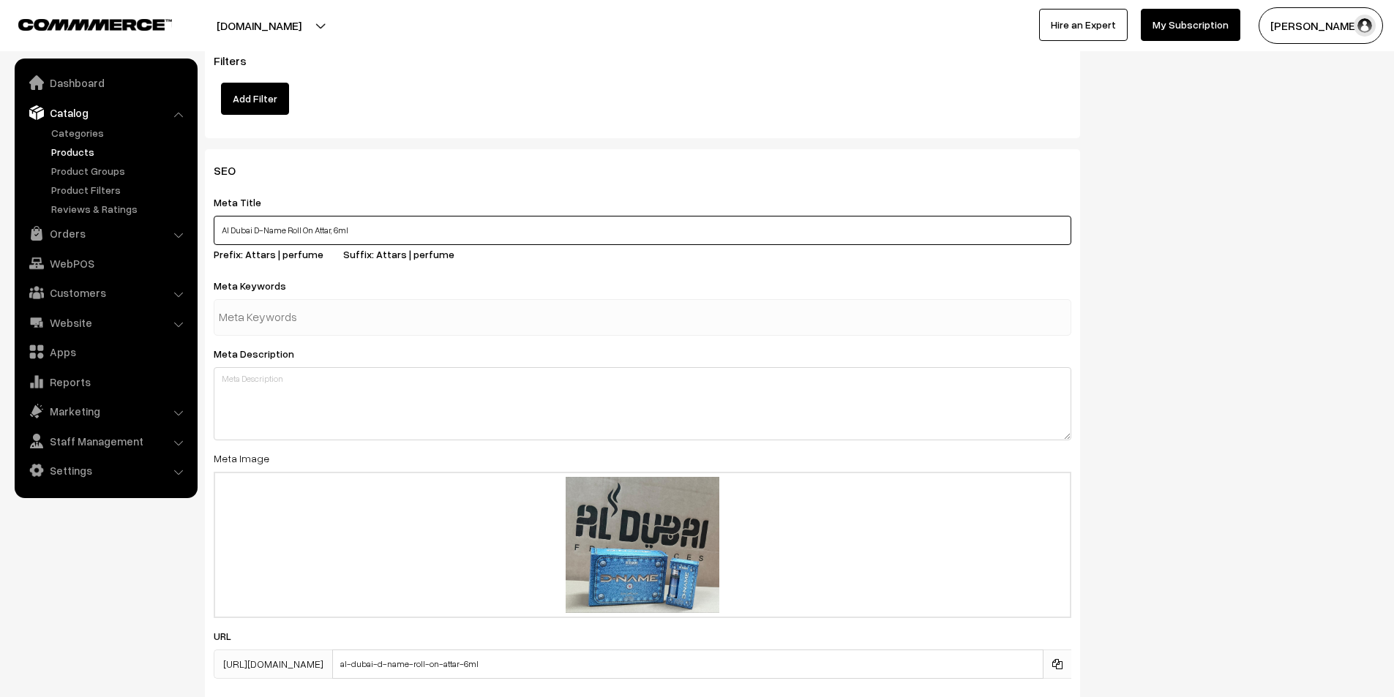
type input "Al Dubai D-Name Roll On Attar, 6ml"
click at [334, 311] on input "text" at bounding box center [295, 317] width 152 height 29
type input "attar"
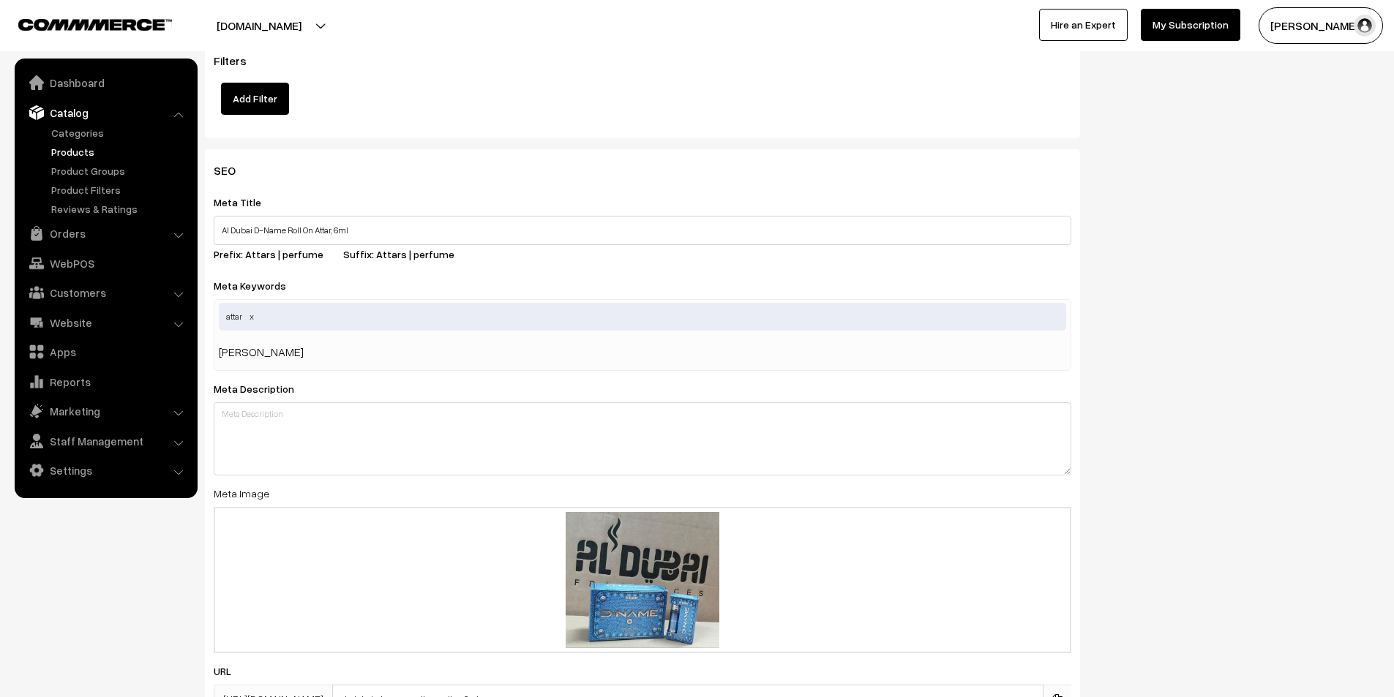
type input "al dubai"
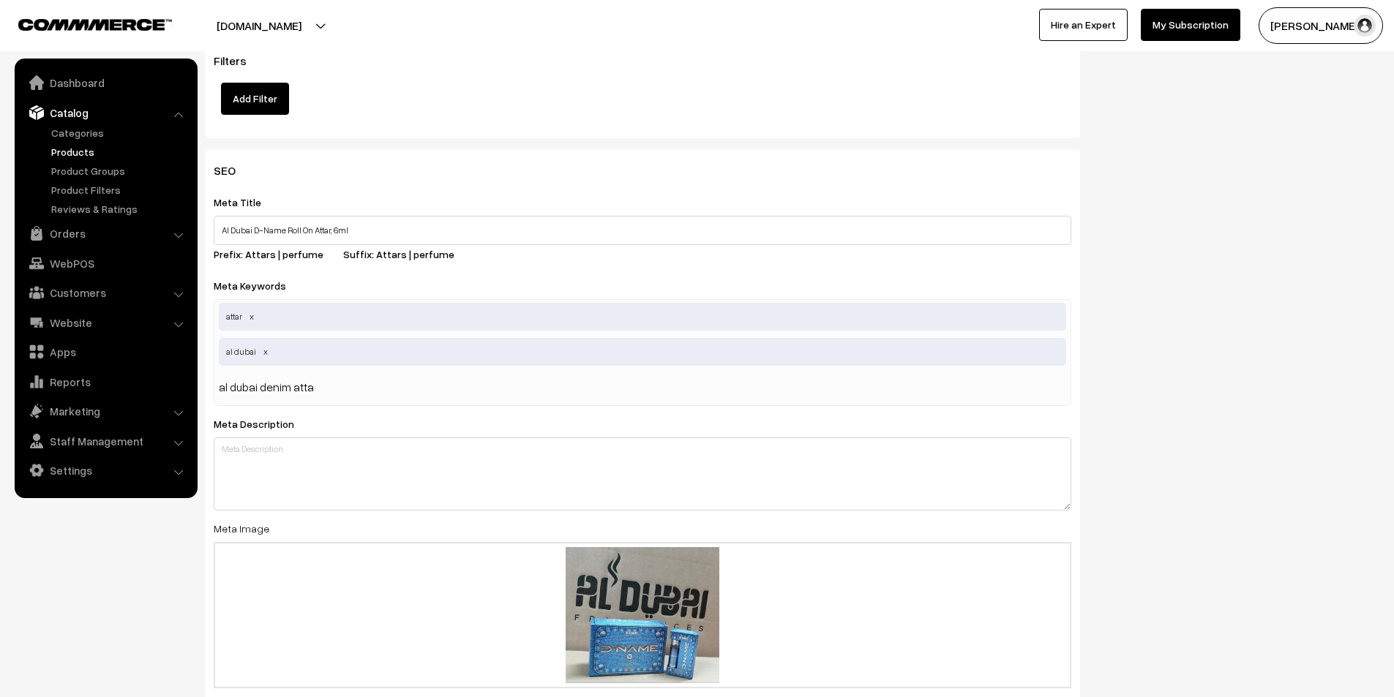
type input "al dubai denim attar"
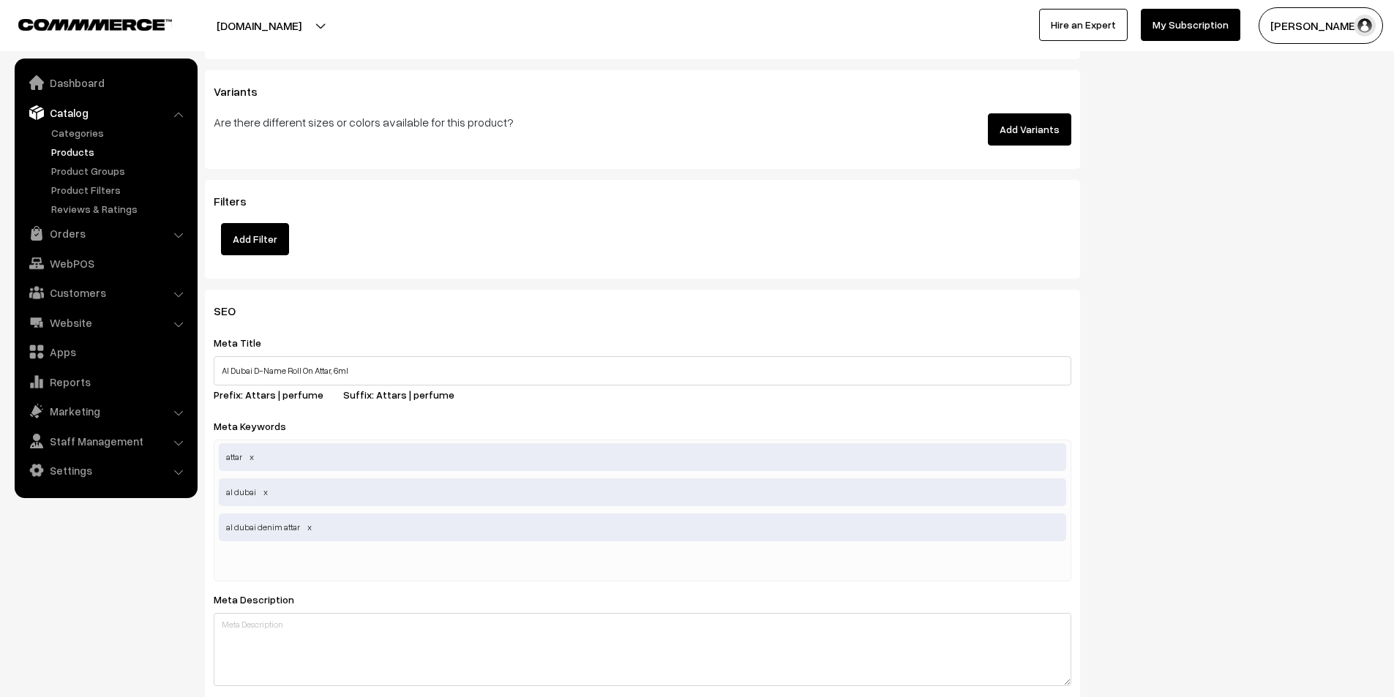
scroll to position [2368, 0]
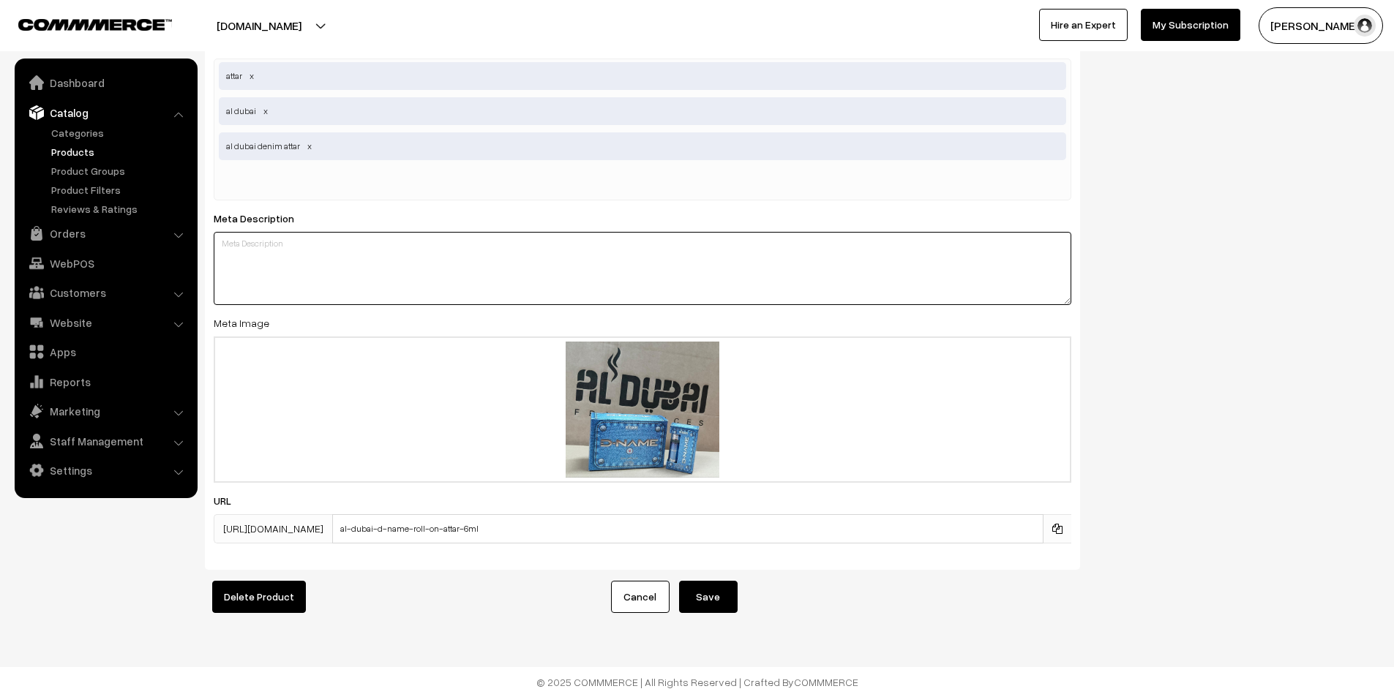
click at [356, 233] on textarea at bounding box center [643, 268] width 858 height 73
paste textarea "Discover our alcohol-free roll-on perfume from the exclusive DNM Collection. Cr…"
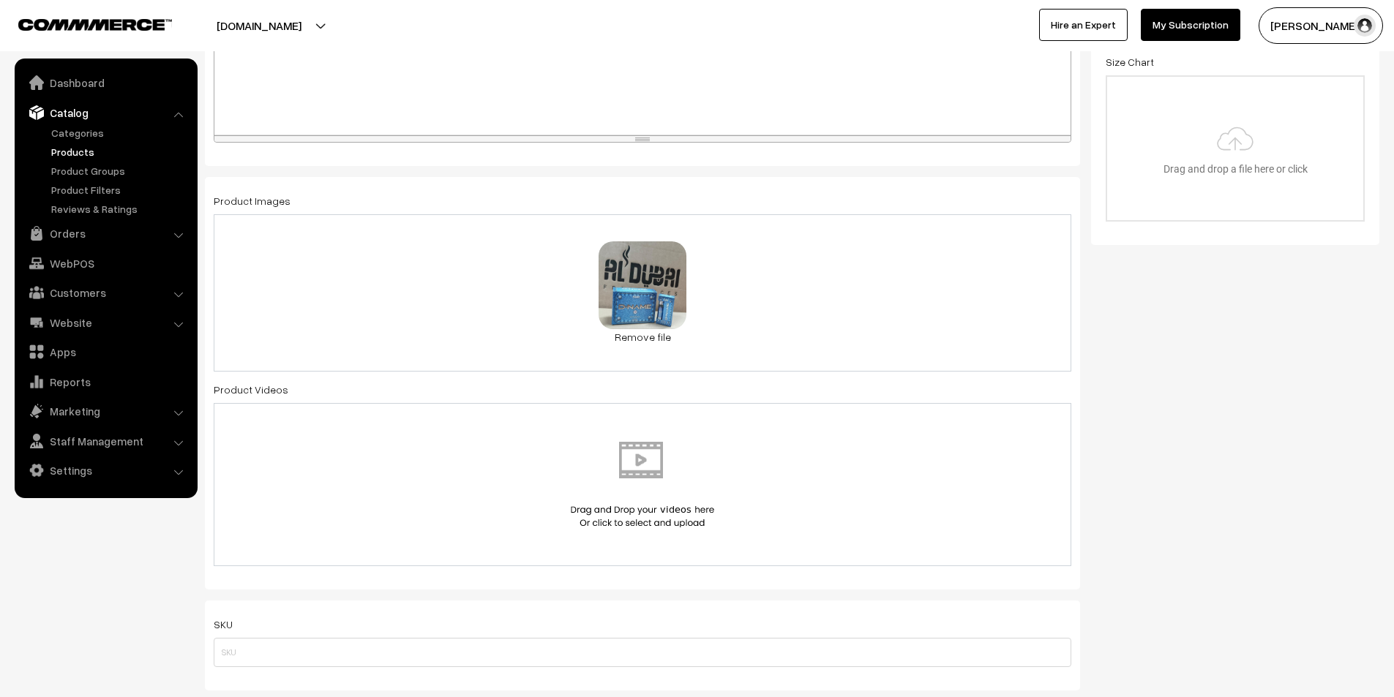
scroll to position [246, 0]
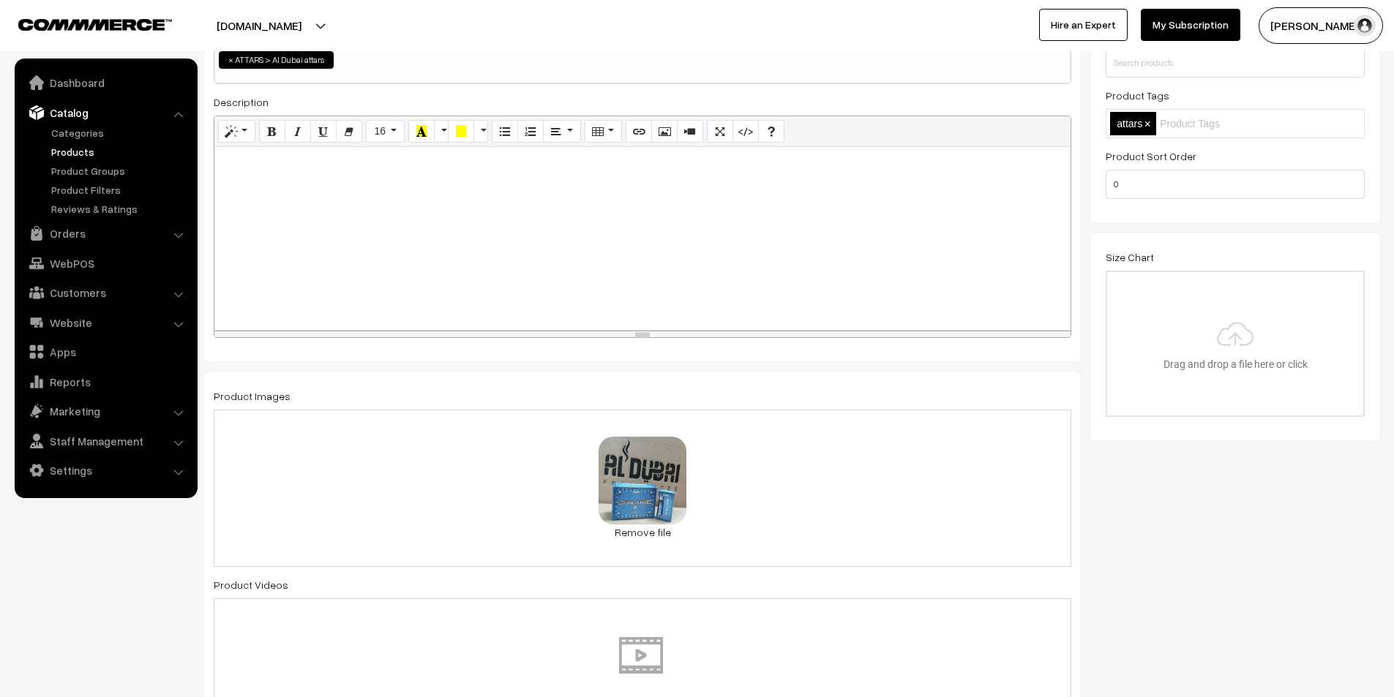
type textarea "Discover our alcohol-free roll-on perfume from the exclusive DNM Collection. Cr…"
click at [389, 216] on div at bounding box center [642, 238] width 856 height 183
paste div
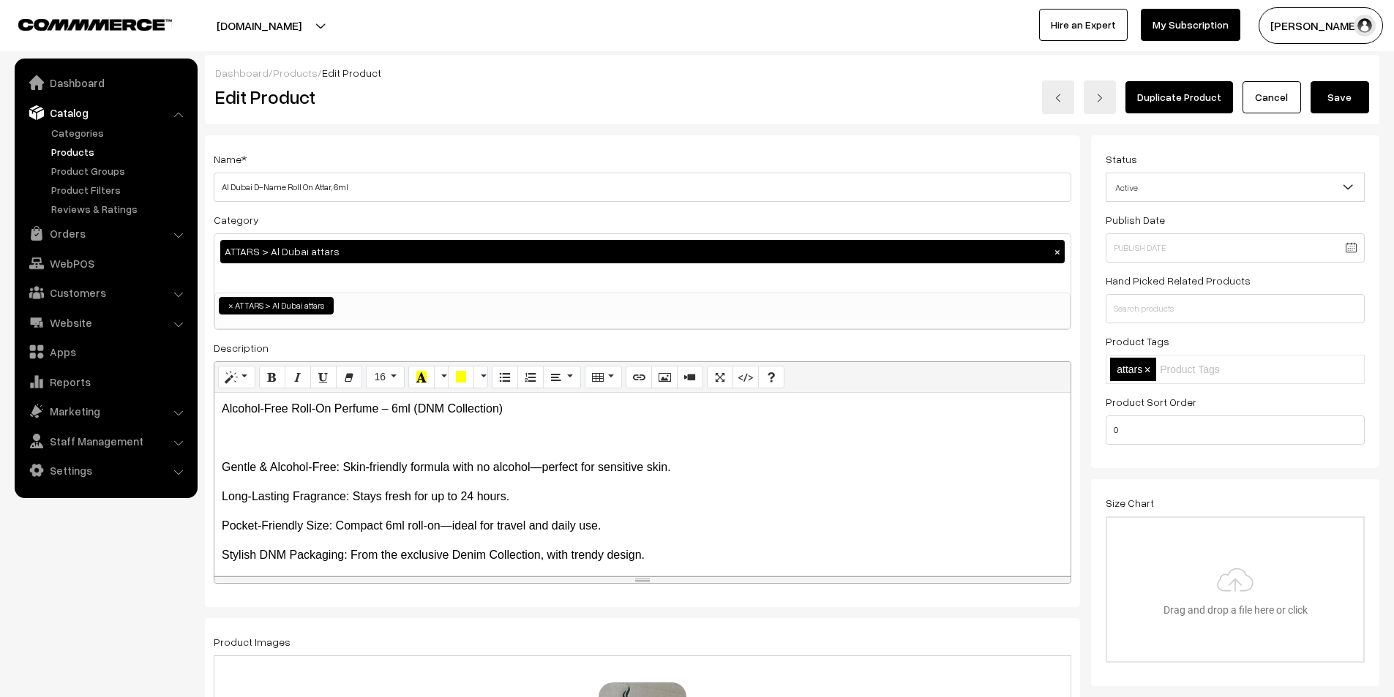
scroll to position [37, 0]
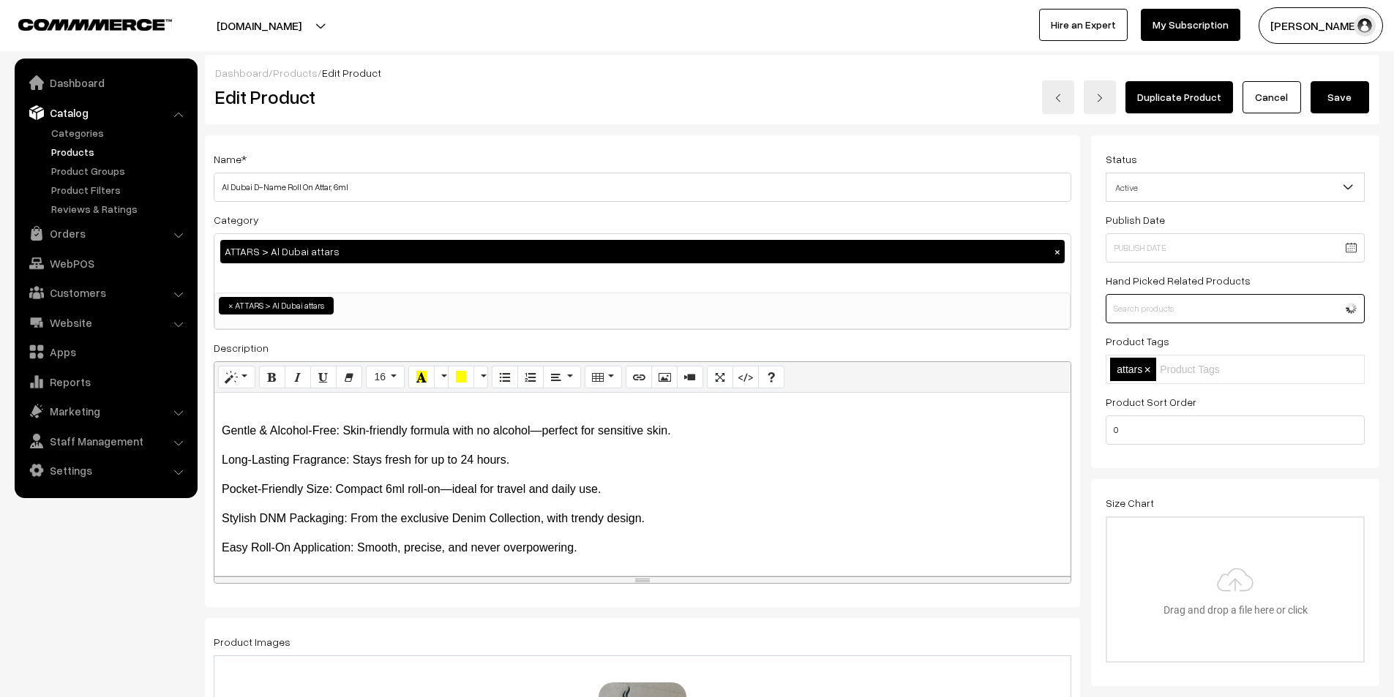
click at [1236, 314] on input "text" at bounding box center [1235, 308] width 259 height 29
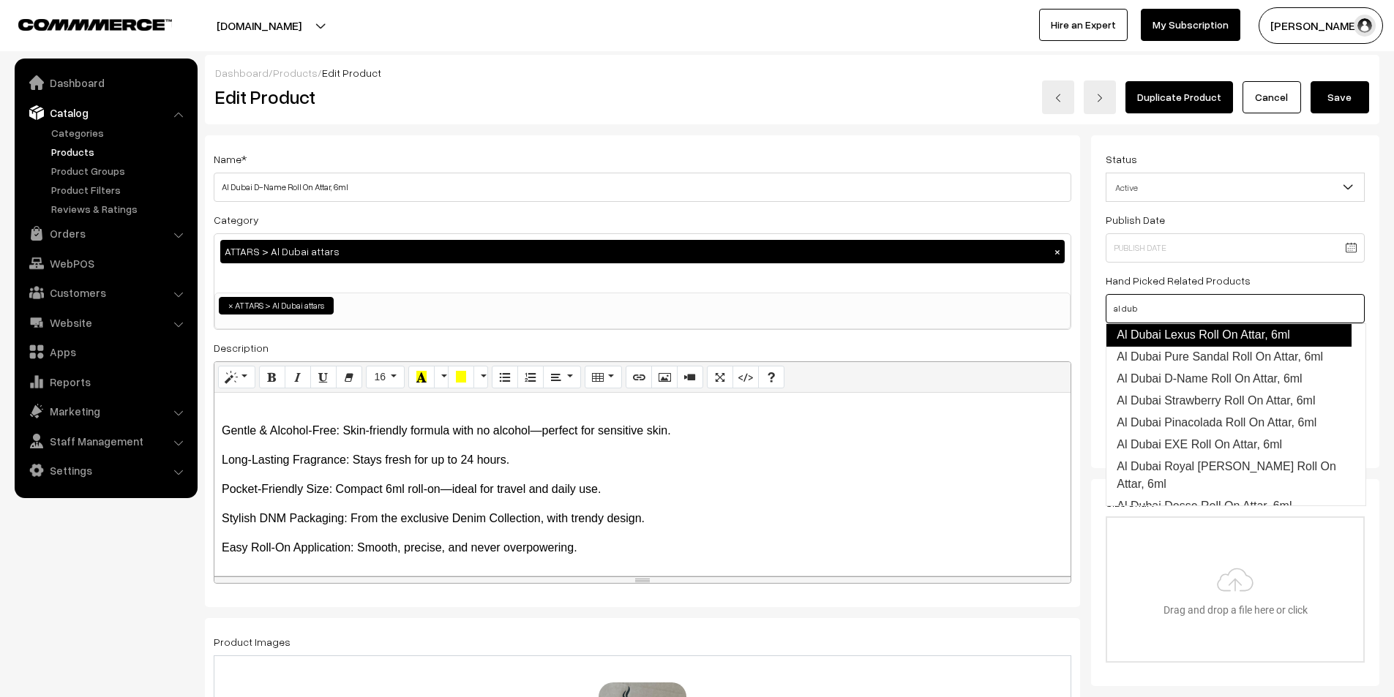
click at [1209, 342] on link "Al Dubai Lexus Roll On Attar, 6ml" at bounding box center [1229, 334] width 246 height 23
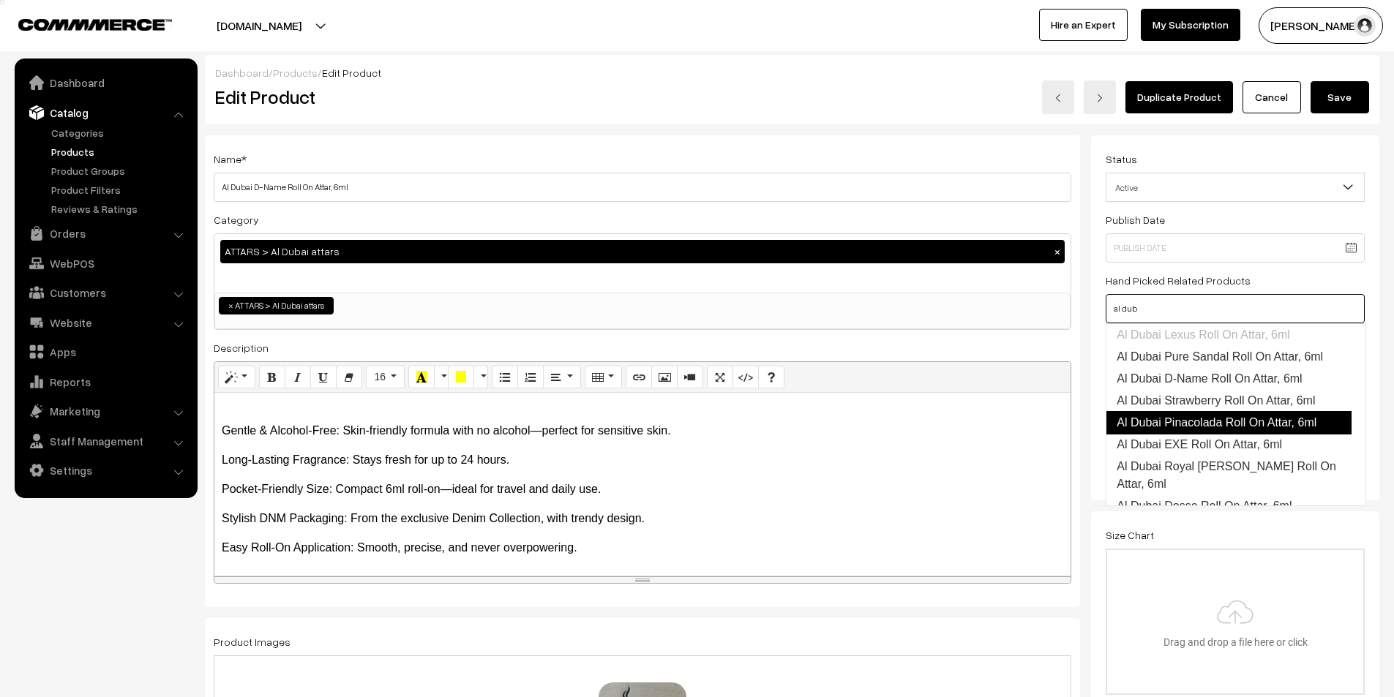
click at [1213, 422] on link "Al Dubai Pinacolada Roll On Attar, 6ml" at bounding box center [1229, 422] width 246 height 23
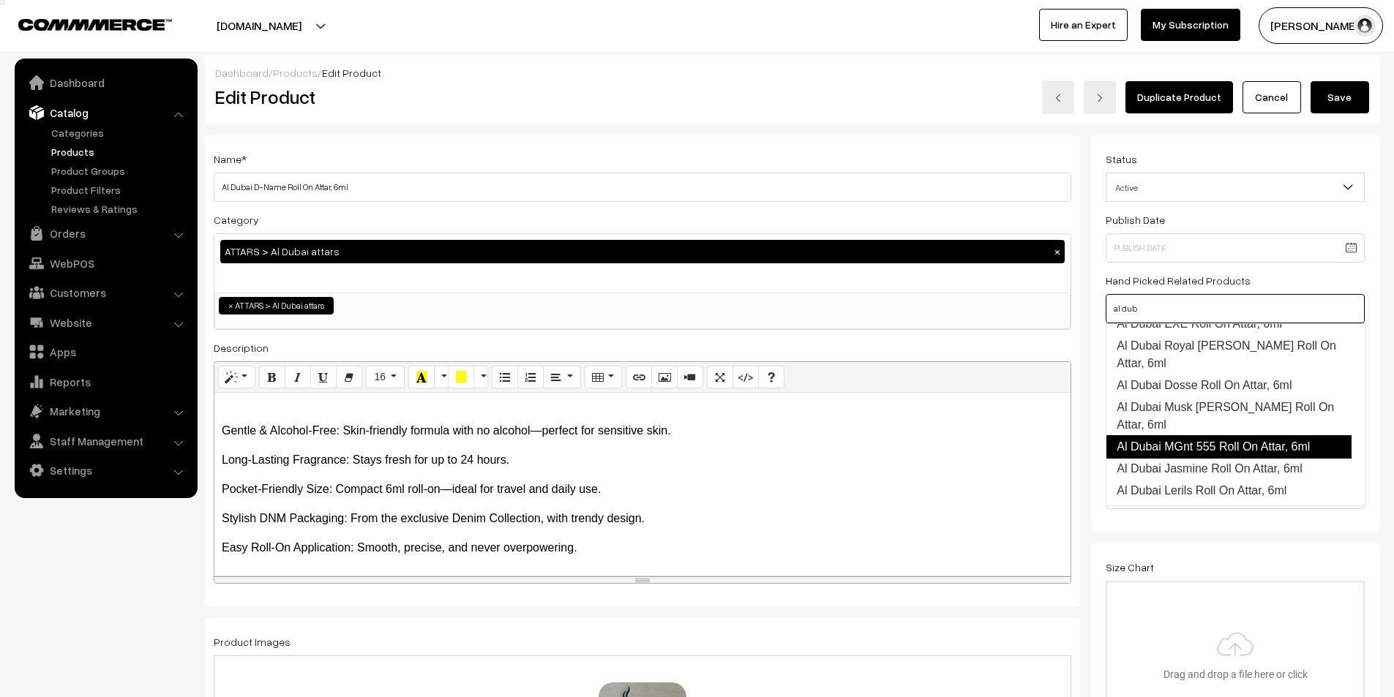
scroll to position [146, 0]
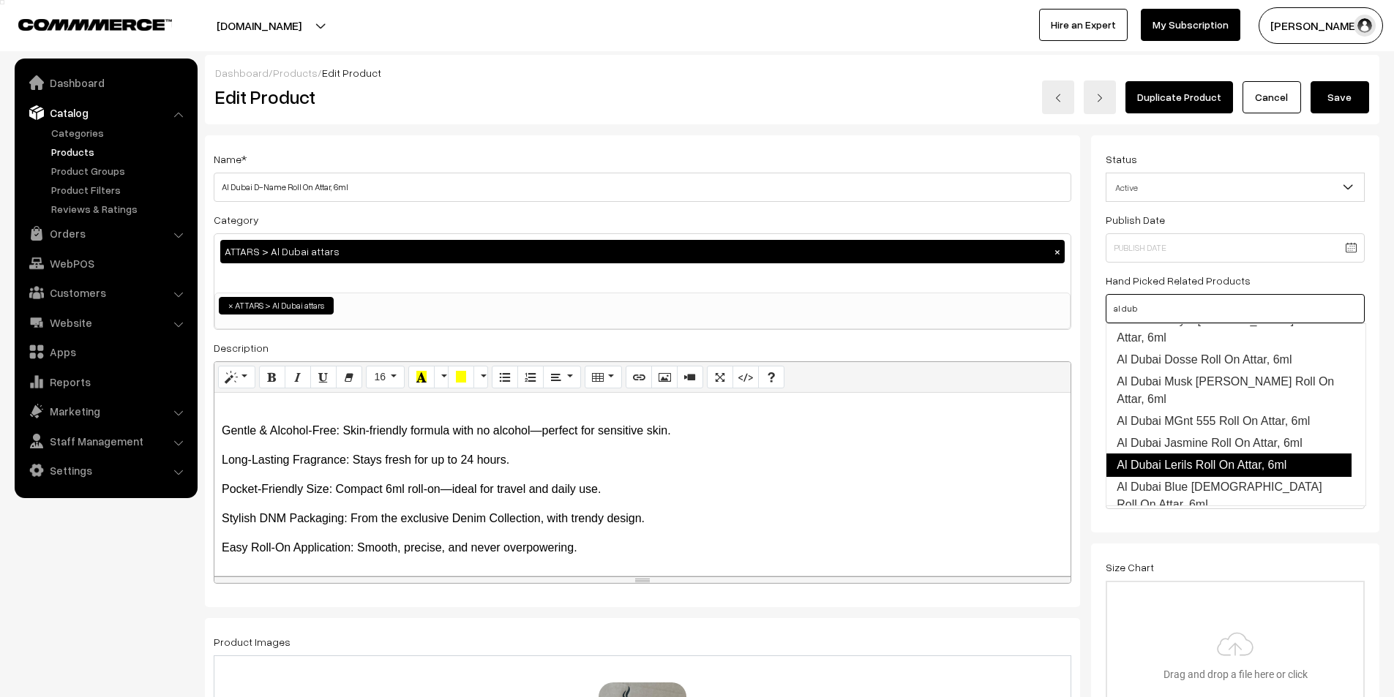
click at [1233, 454] on link "Al Dubai Lerils Roll On Attar, 6ml" at bounding box center [1229, 465] width 246 height 23
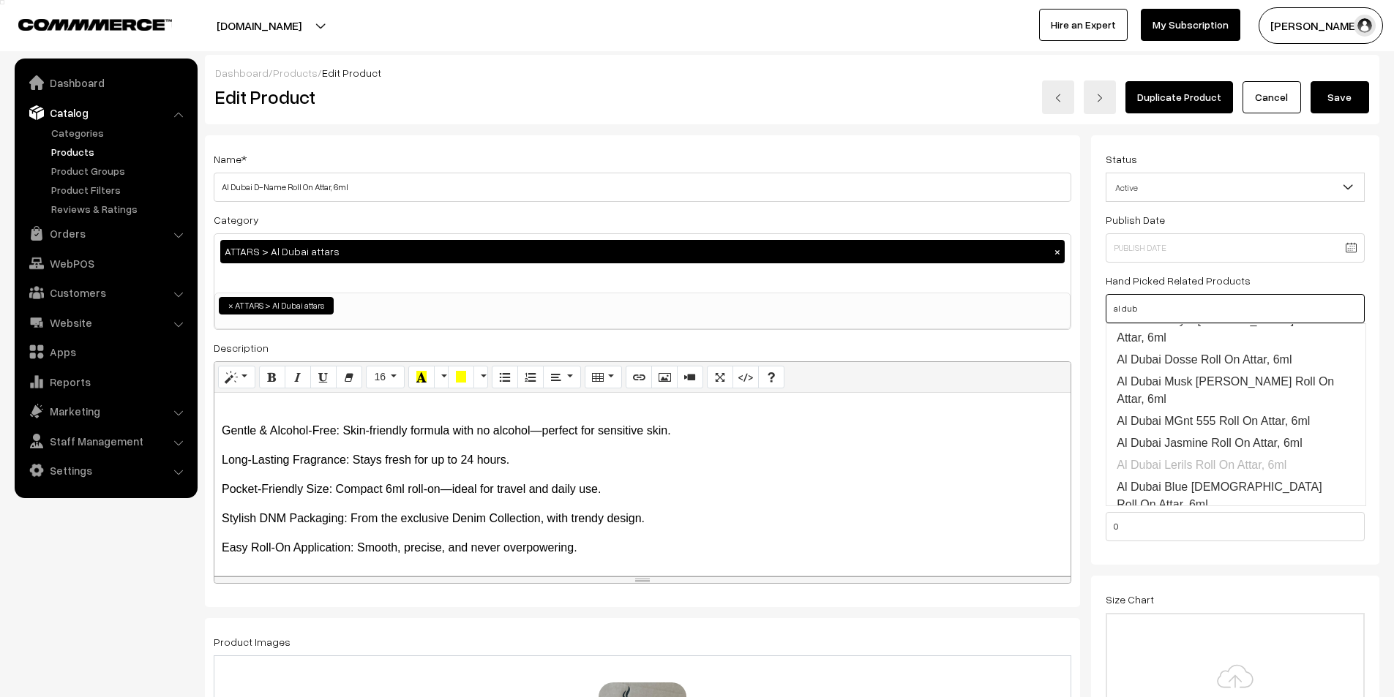
scroll to position [148, 0]
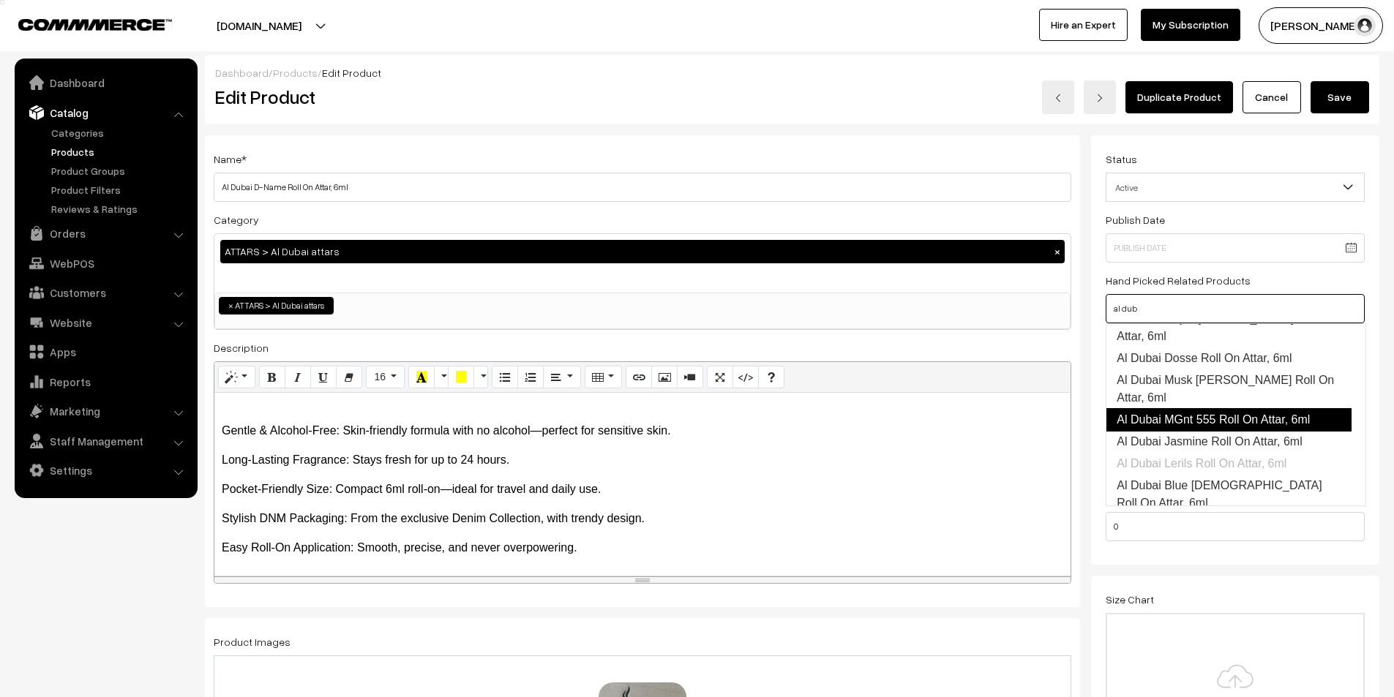
click at [1217, 408] on link "Al Dubai MGnt 555 Roll On Attar, 6ml" at bounding box center [1229, 419] width 246 height 23
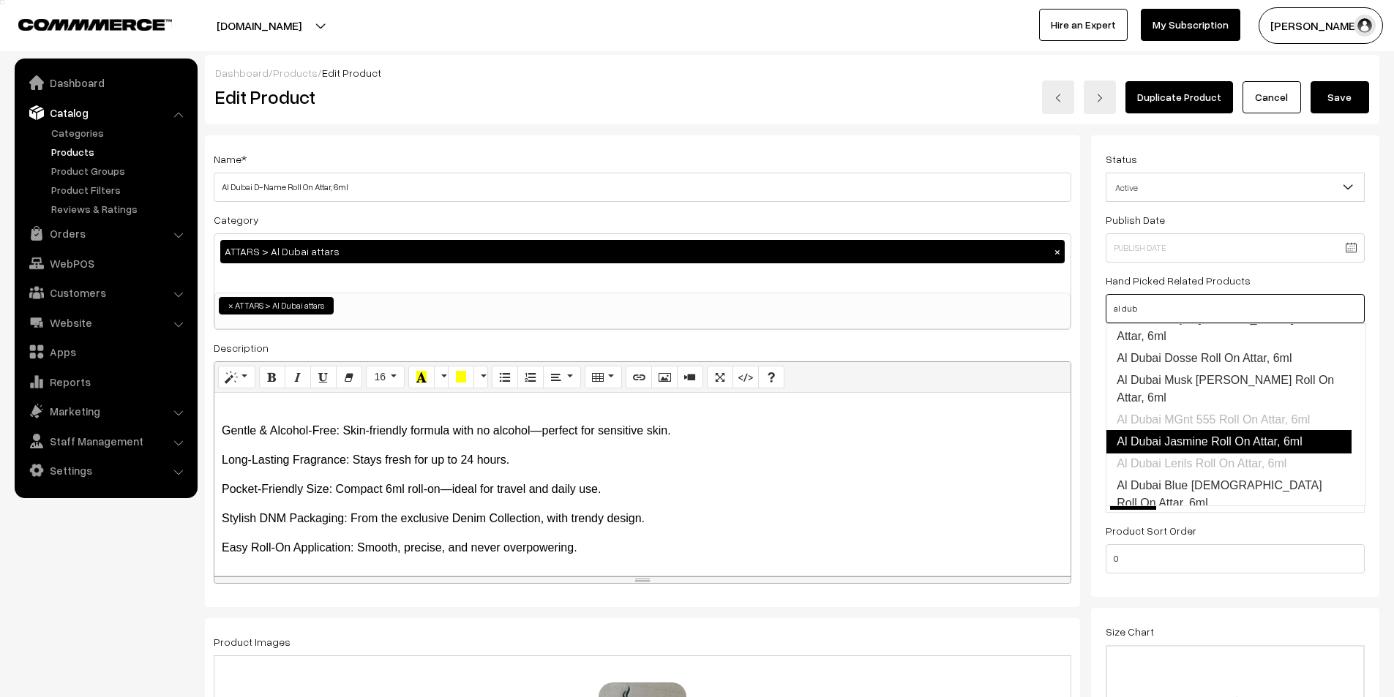
click at [1227, 430] on link "Al Dubai Jasmine Roll On Attar, 6ml" at bounding box center [1229, 441] width 246 height 23
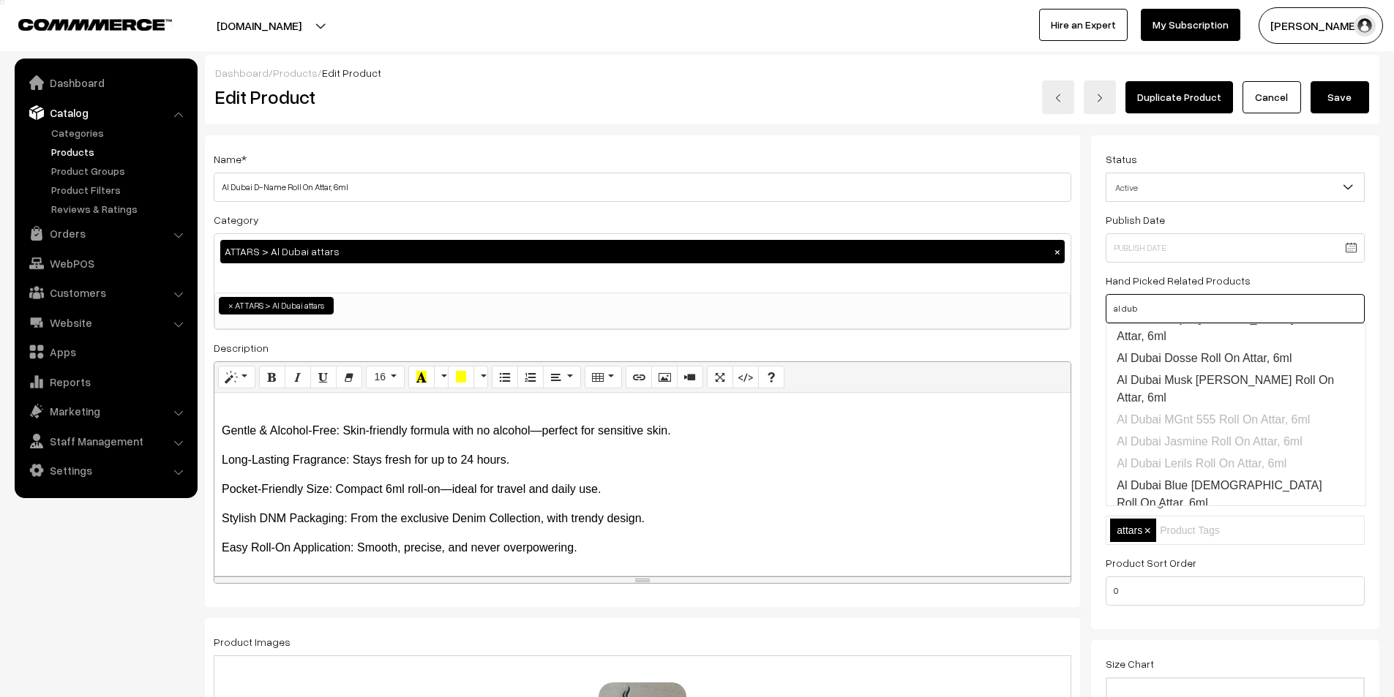
type input "al dub"
click at [1222, 526] on input "text" at bounding box center [1224, 530] width 128 height 15
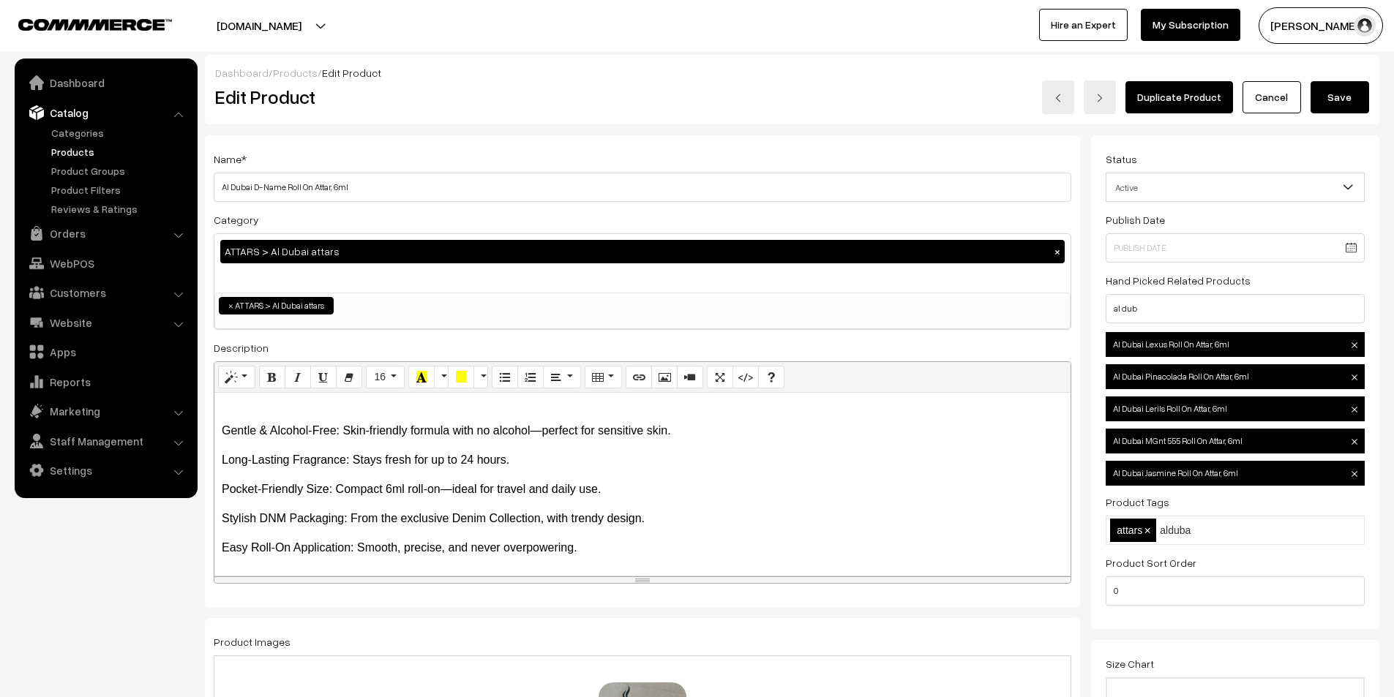
type input "aldubai"
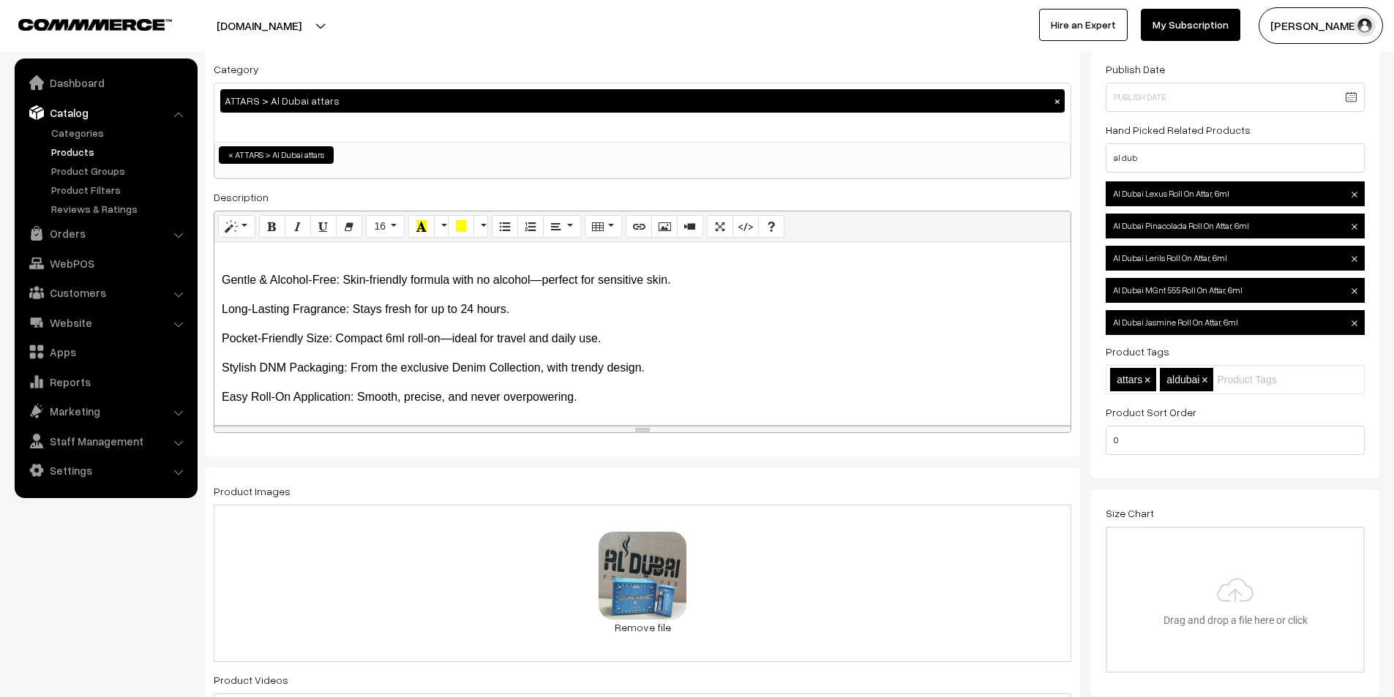
scroll to position [0, 0]
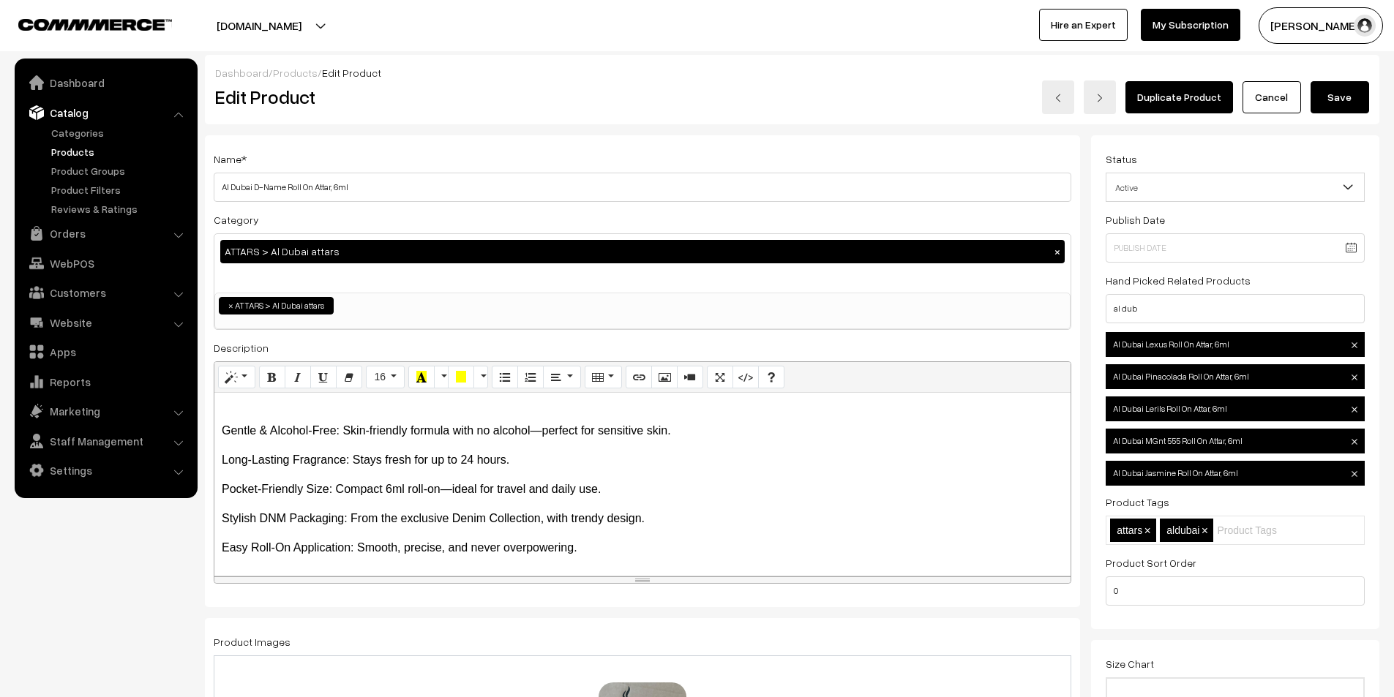
click at [1337, 105] on button "Save" at bounding box center [1340, 97] width 59 height 32
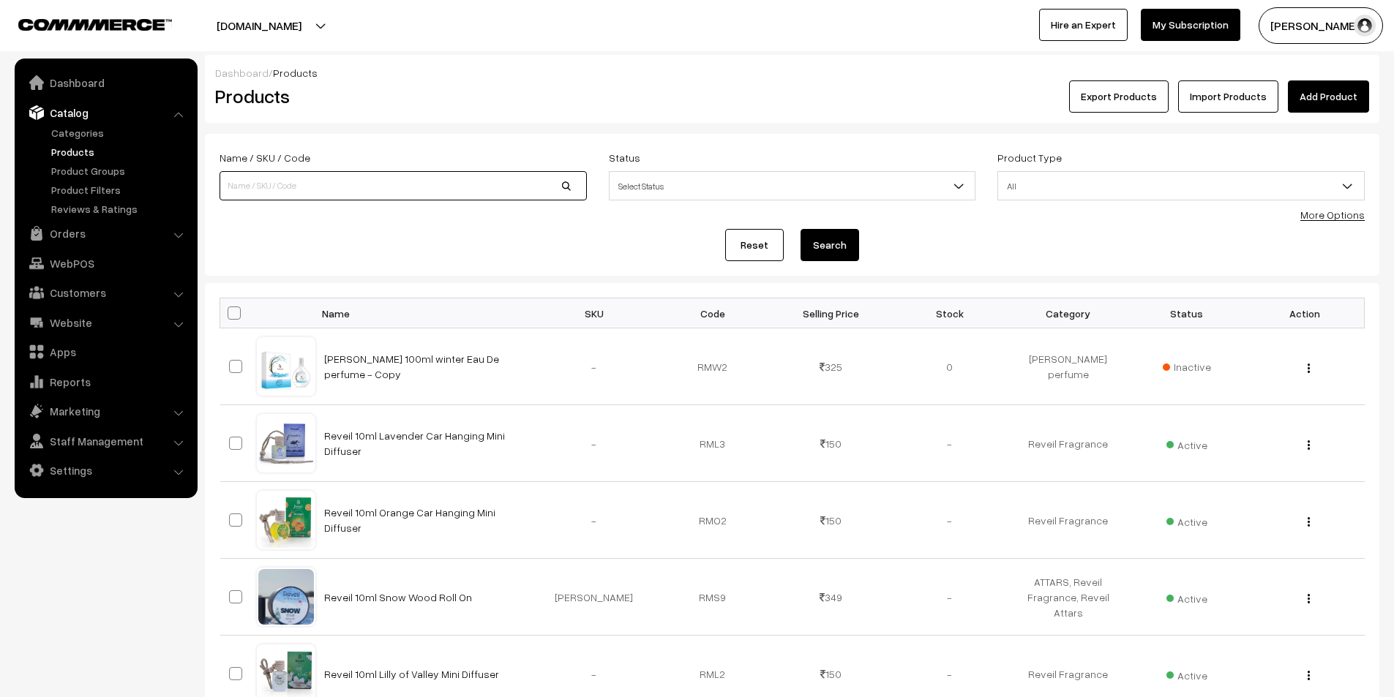
click at [273, 178] on input at bounding box center [403, 185] width 367 height 29
type input "al dubai"
click at [801, 229] on button "Search" at bounding box center [830, 245] width 59 height 32
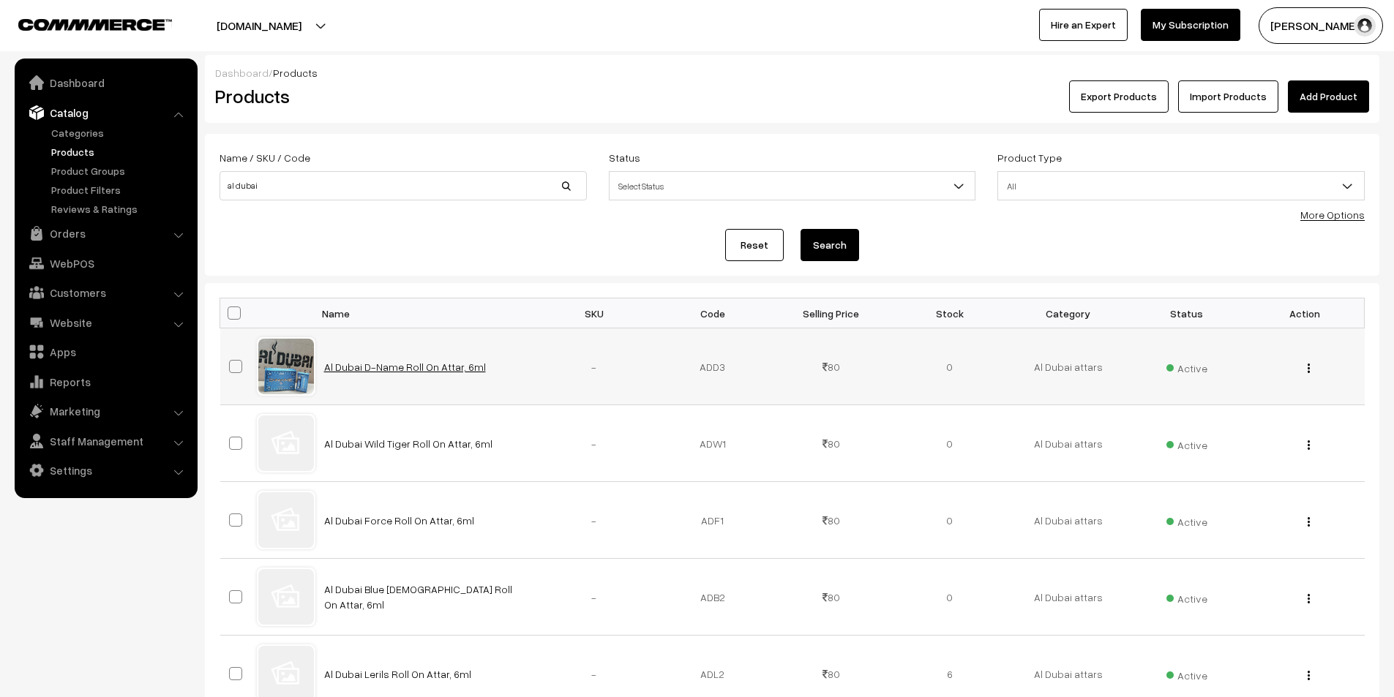
click at [374, 370] on link "Al Dubai D-Name Roll On Attar, 6ml" at bounding box center [405, 367] width 162 height 12
click at [1311, 370] on div "View Edit Delete" at bounding box center [1305, 366] width 101 height 15
click at [1309, 370] on div "View Edit Delete" at bounding box center [1305, 366] width 101 height 15
click at [1308, 370] on img "button" at bounding box center [1309, 369] width 2 height 10
click at [1241, 375] on link "View" at bounding box center [1244, 389] width 124 height 32
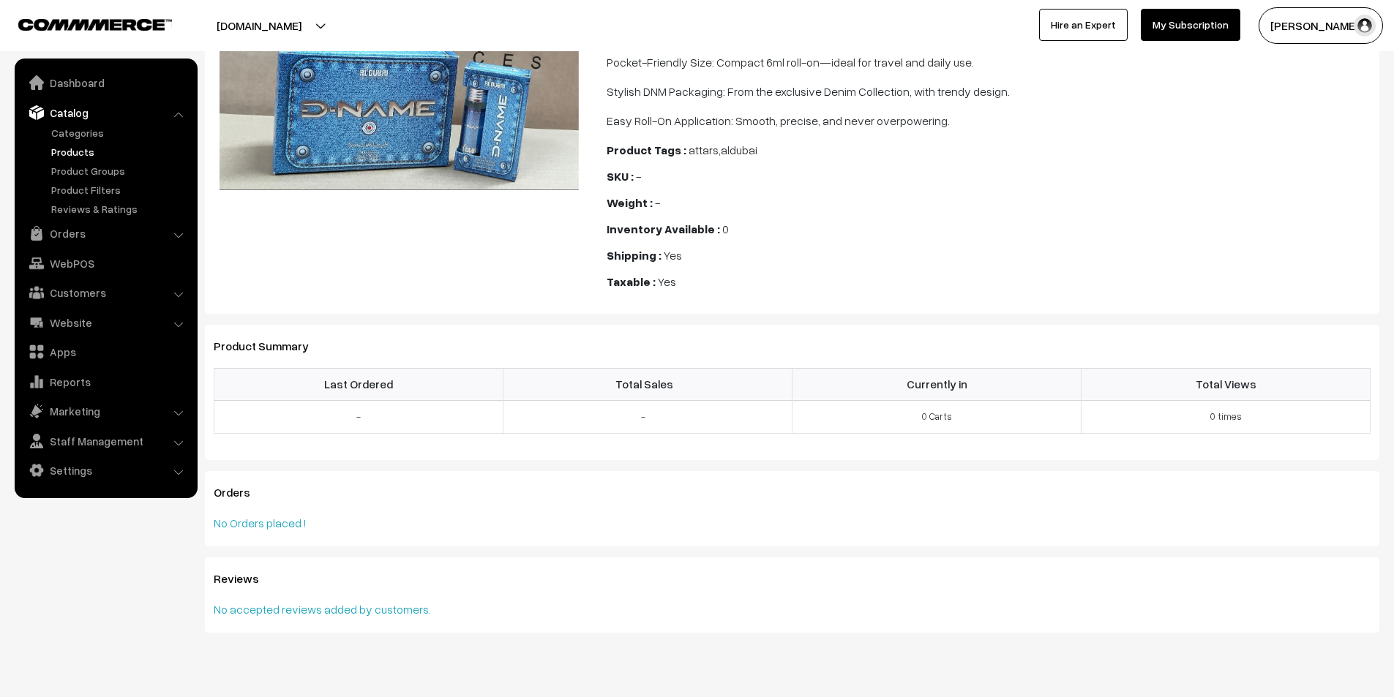
scroll to position [343, 0]
